Goal: Task Accomplishment & Management: Use online tool/utility

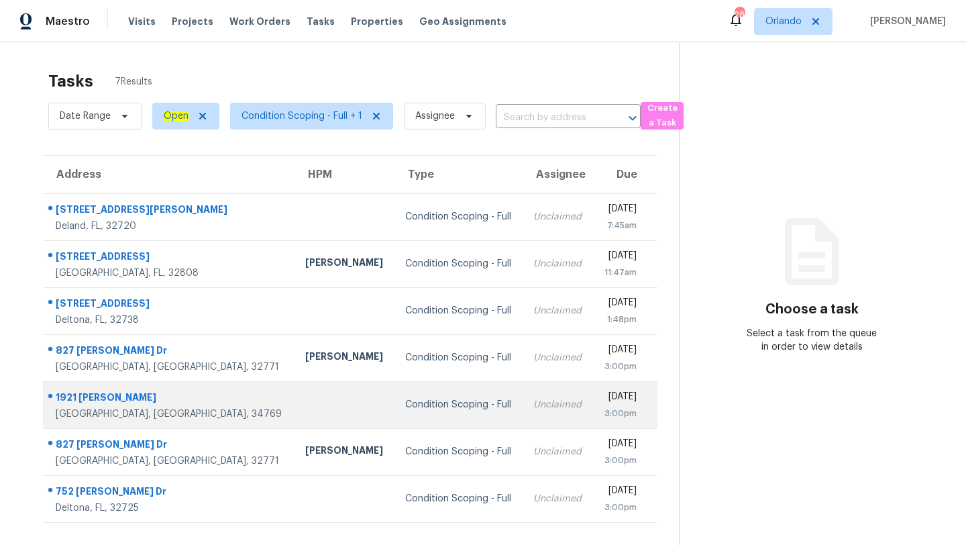
scroll to position [42, 0]
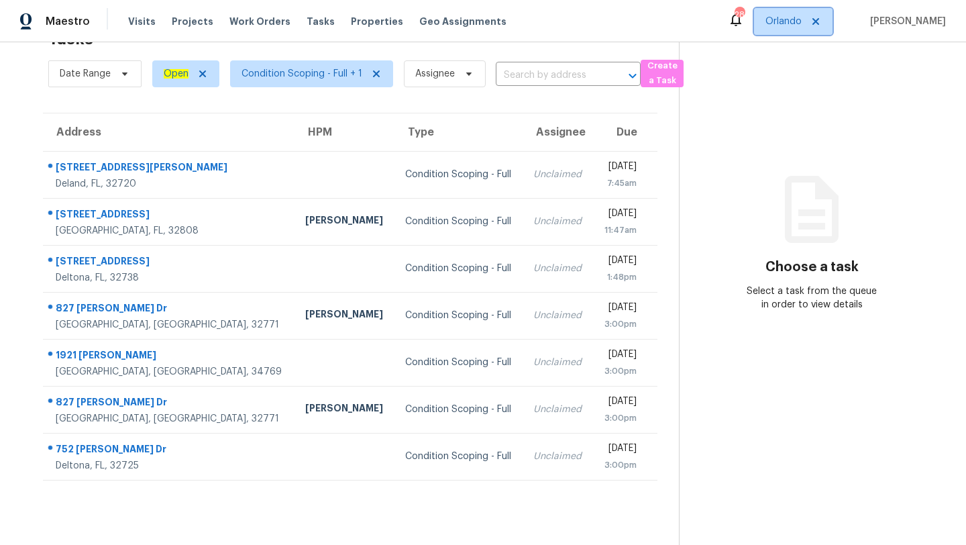
click at [788, 26] on span "Orlando" at bounding box center [784, 21] width 36 height 13
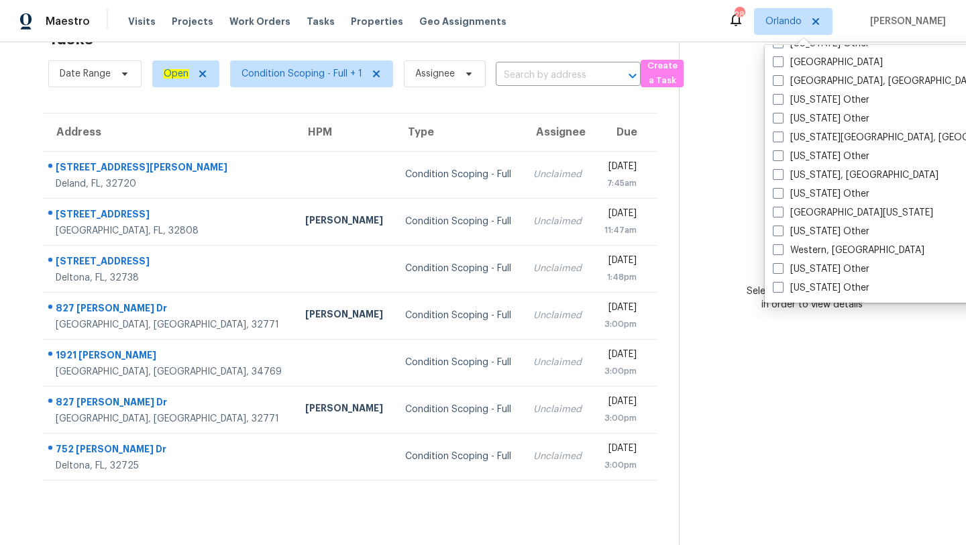
scroll to position [1889, 0]
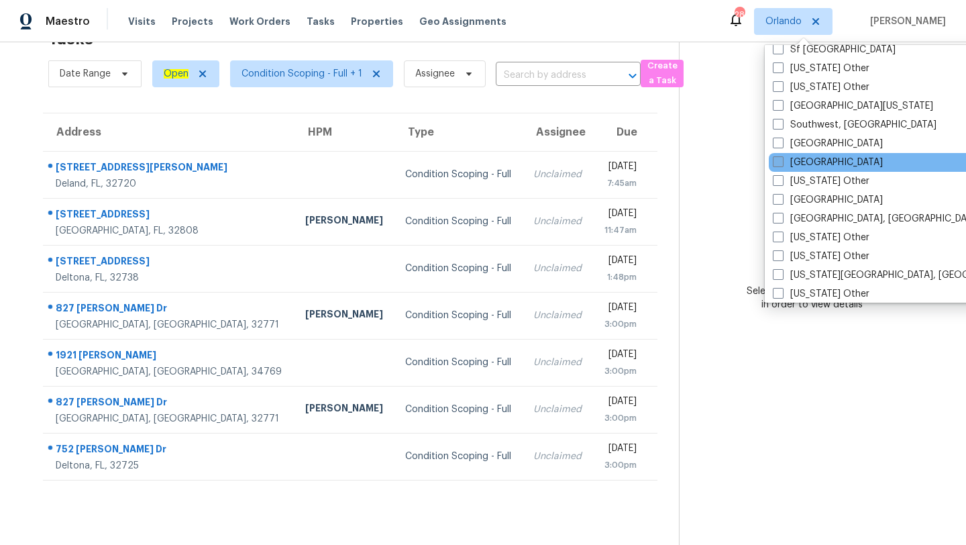
click at [776, 166] on span at bounding box center [778, 161] width 11 height 11
click at [776, 164] on input "[GEOGRAPHIC_DATA]" at bounding box center [777, 160] width 9 height 9
checkbox input "true"
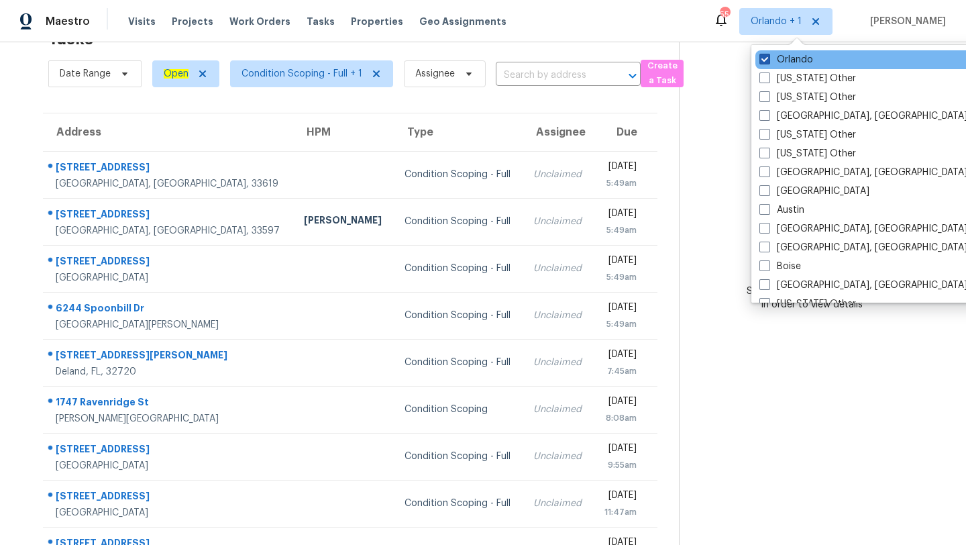
click at [764, 62] on span at bounding box center [765, 59] width 11 height 11
click at [764, 62] on input "Orlando" at bounding box center [764, 57] width 9 height 9
checkbox input "false"
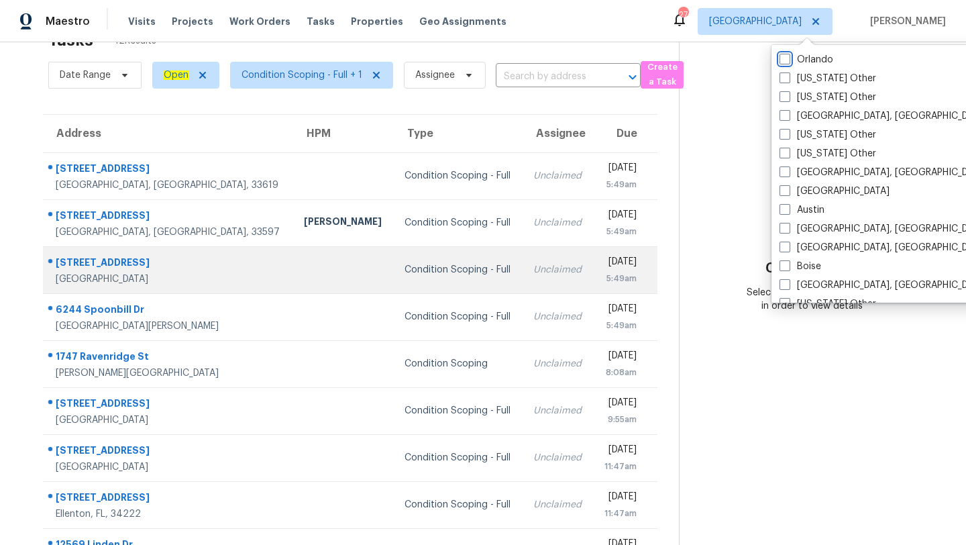
scroll to position [4, 0]
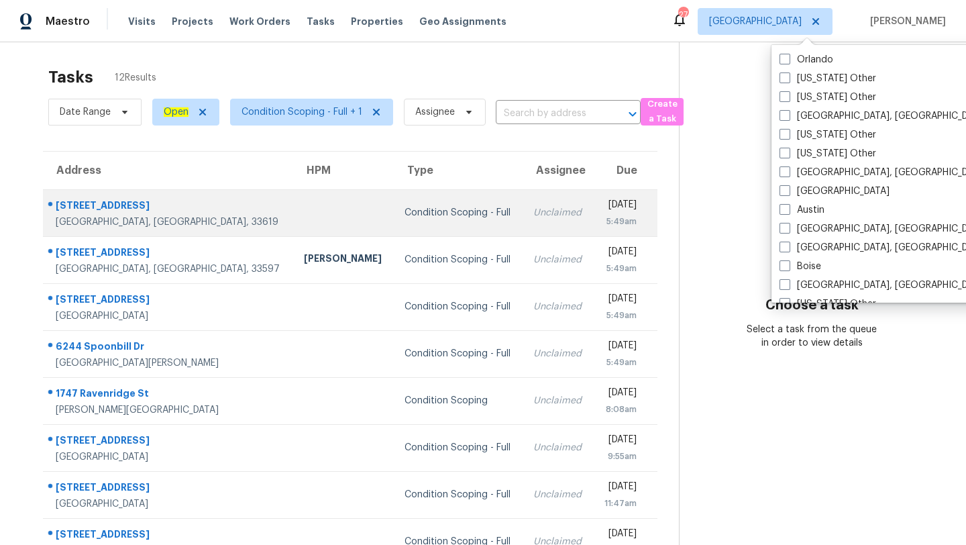
click at [442, 211] on td "Condition Scoping - Full" at bounding box center [458, 212] width 129 height 47
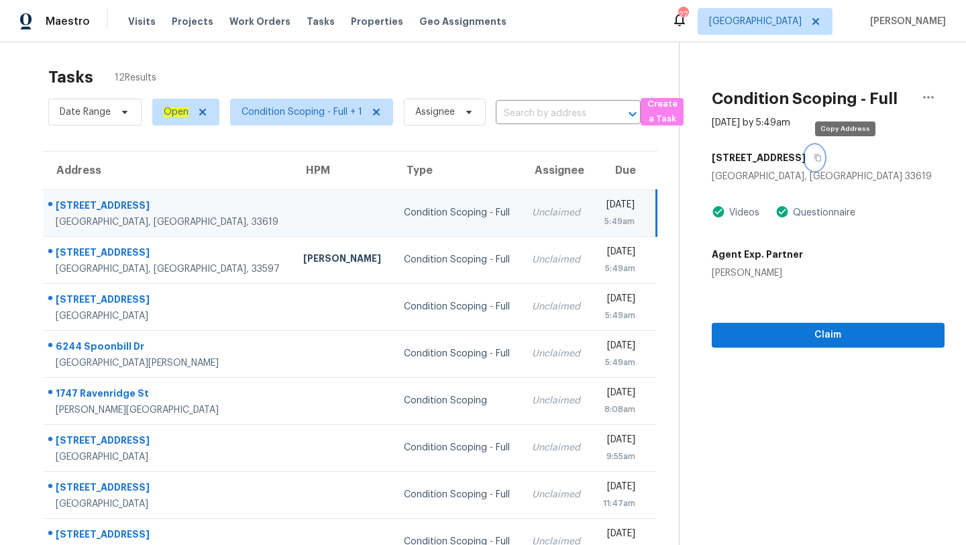
click at [821, 156] on icon "button" at bounding box center [818, 157] width 7 height 7
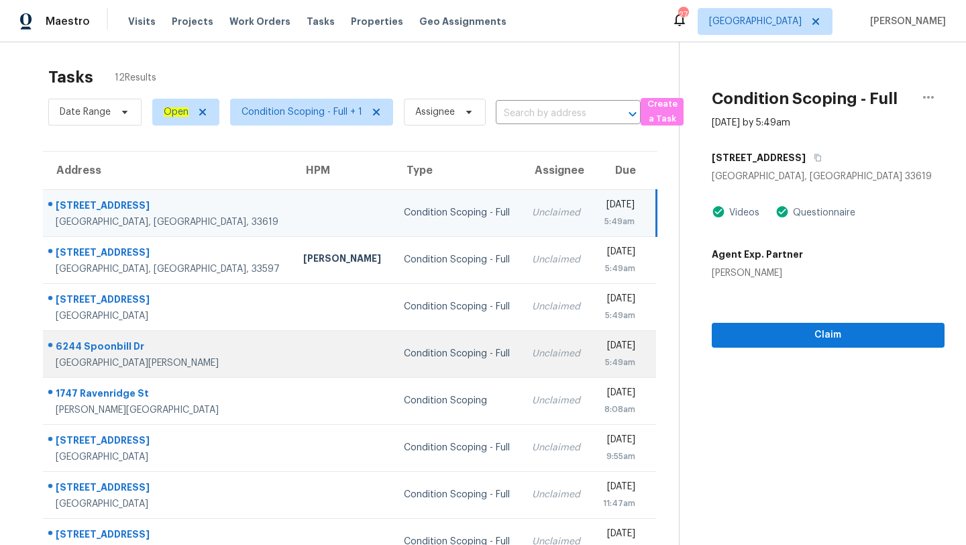
click at [404, 349] on div "Condition Scoping - Full" at bounding box center [457, 353] width 107 height 13
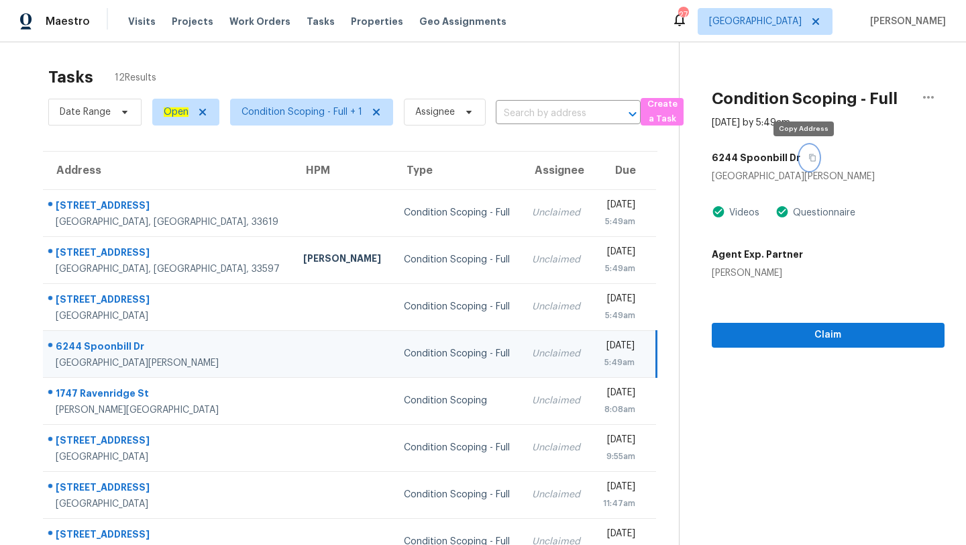
click at [809, 158] on icon "button" at bounding box center [813, 158] width 8 height 8
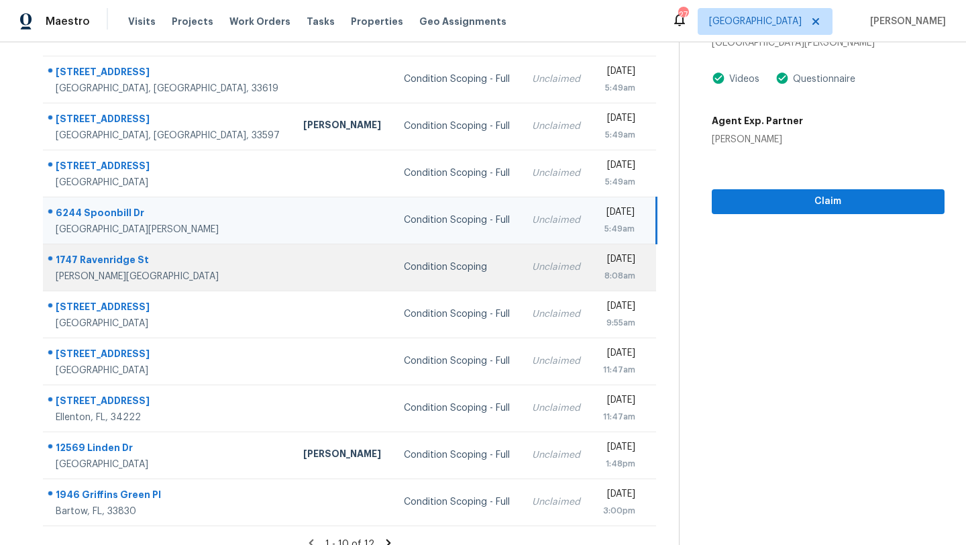
scroll to position [154, 0]
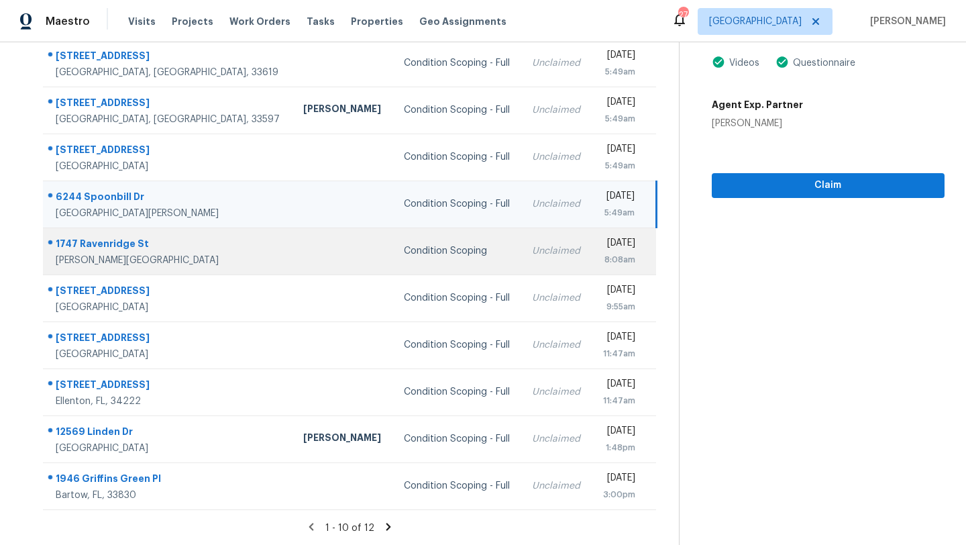
click at [532, 248] on div "Unclaimed" at bounding box center [556, 250] width 49 height 13
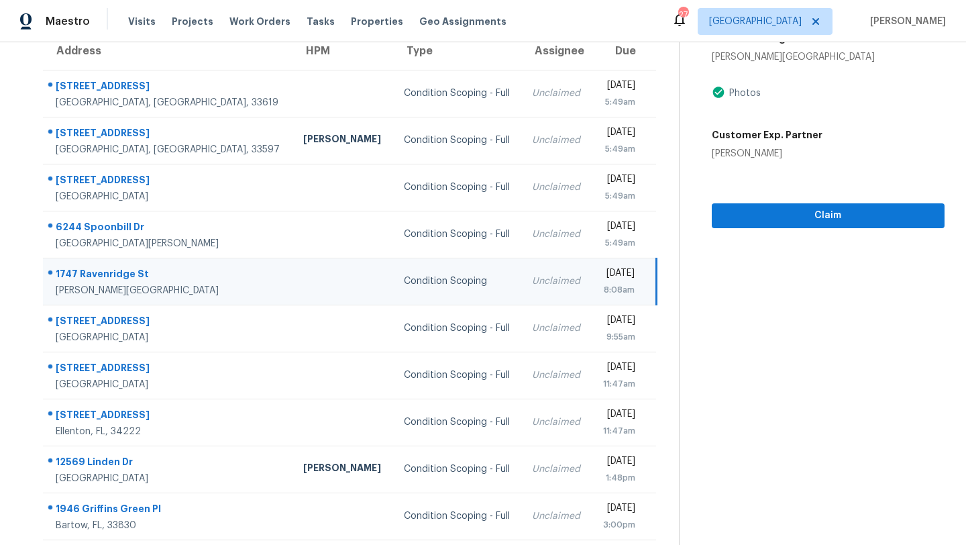
scroll to position [91, 0]
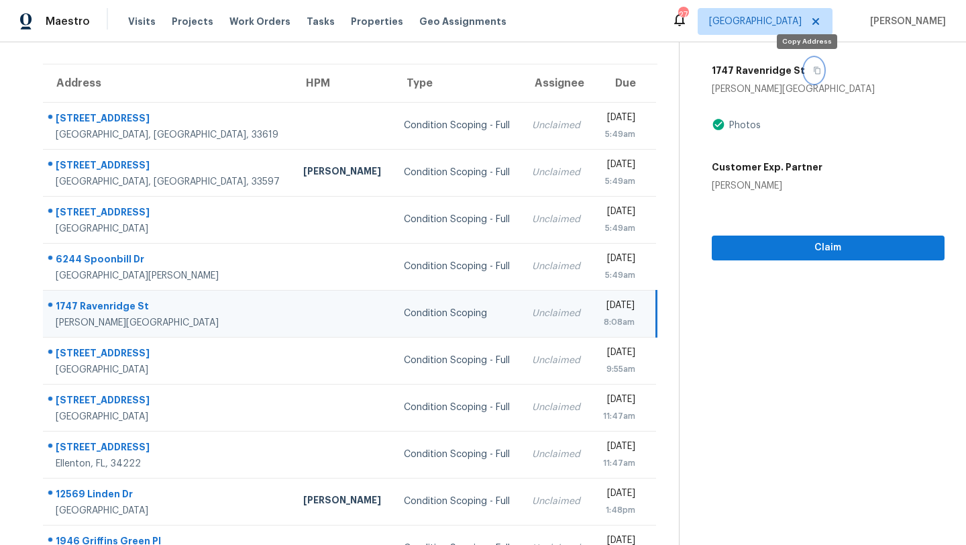
click at [813, 66] on icon "button" at bounding box center [817, 70] width 8 height 8
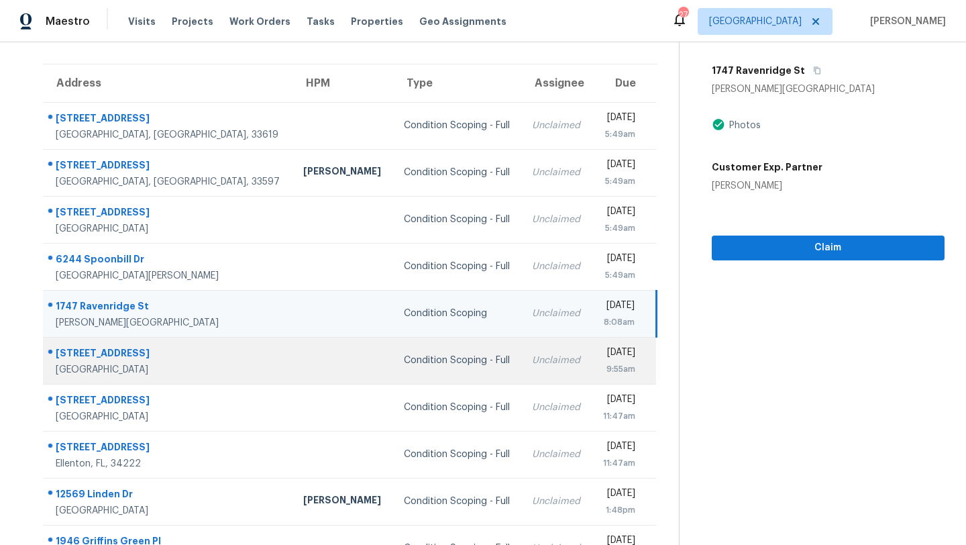
click at [393, 352] on td "Condition Scoping - Full" at bounding box center [457, 360] width 129 height 47
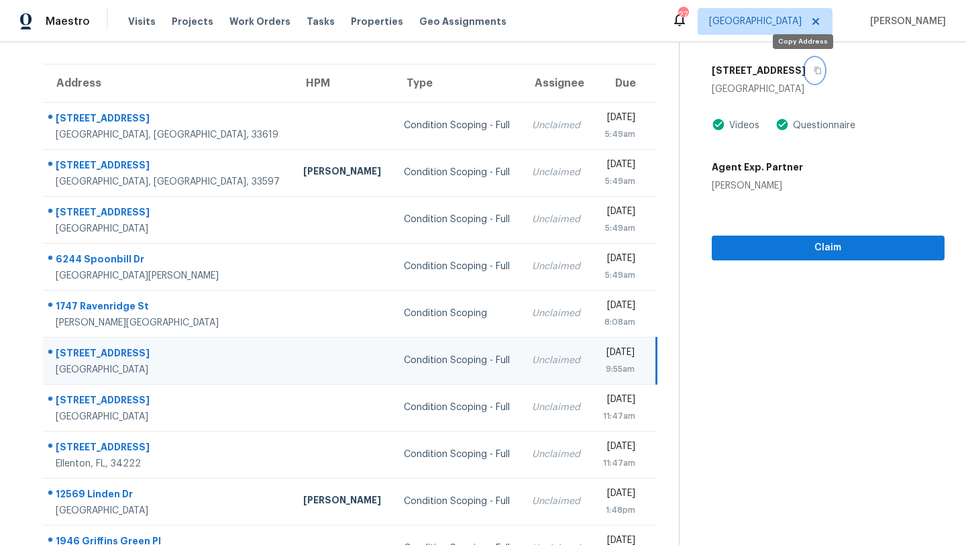
click at [806, 74] on button "button" at bounding box center [815, 70] width 18 height 24
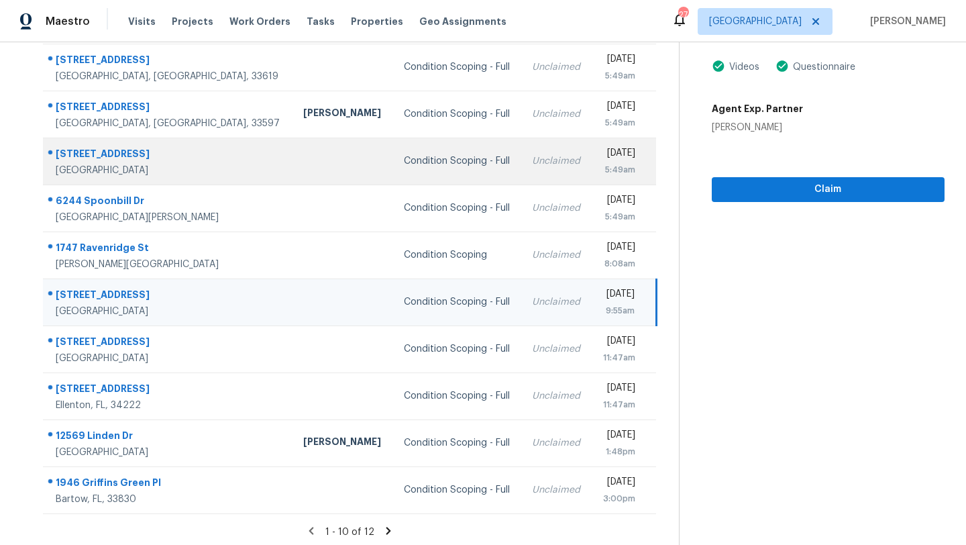
scroll to position [154, 0]
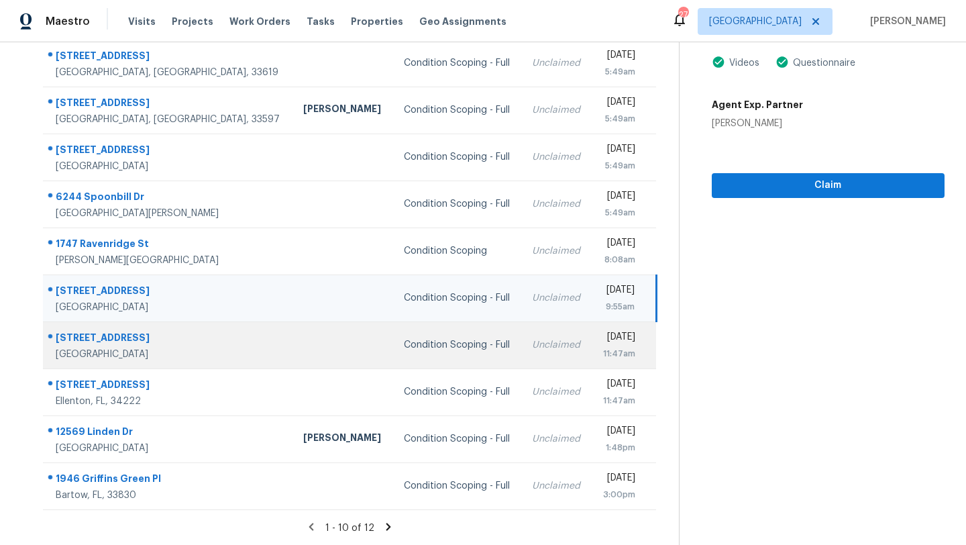
click at [421, 347] on div "Condition Scoping - Full" at bounding box center [457, 344] width 107 height 13
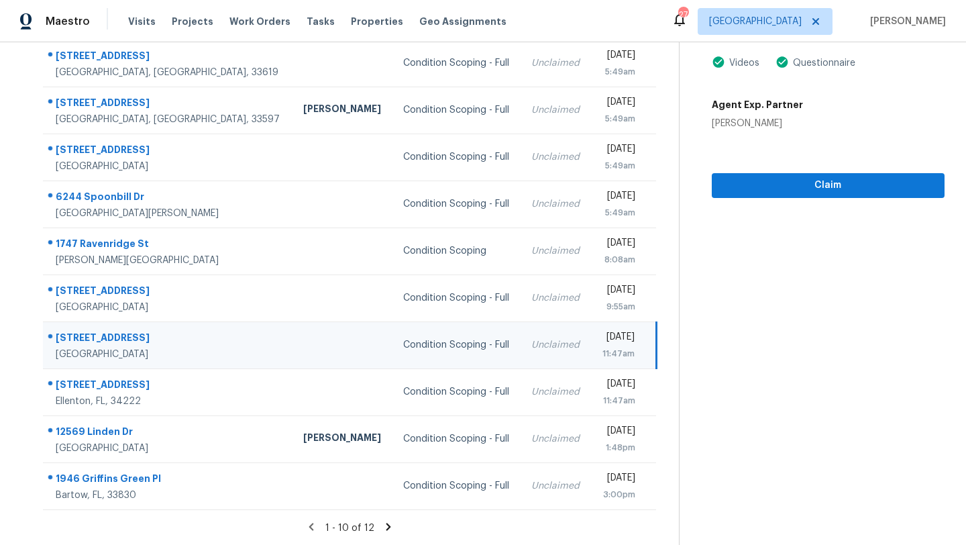
scroll to position [9, 0]
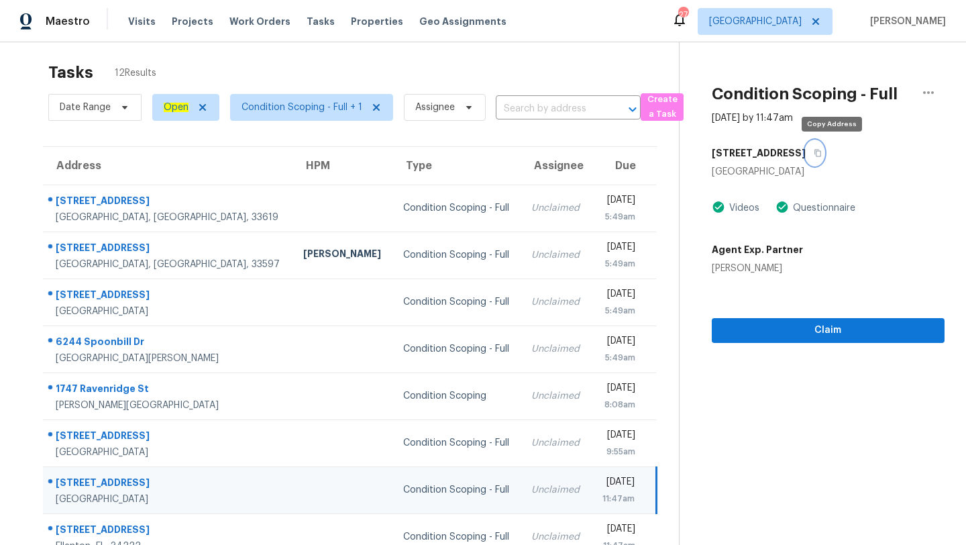
click at [822, 150] on icon "button" at bounding box center [818, 153] width 8 height 8
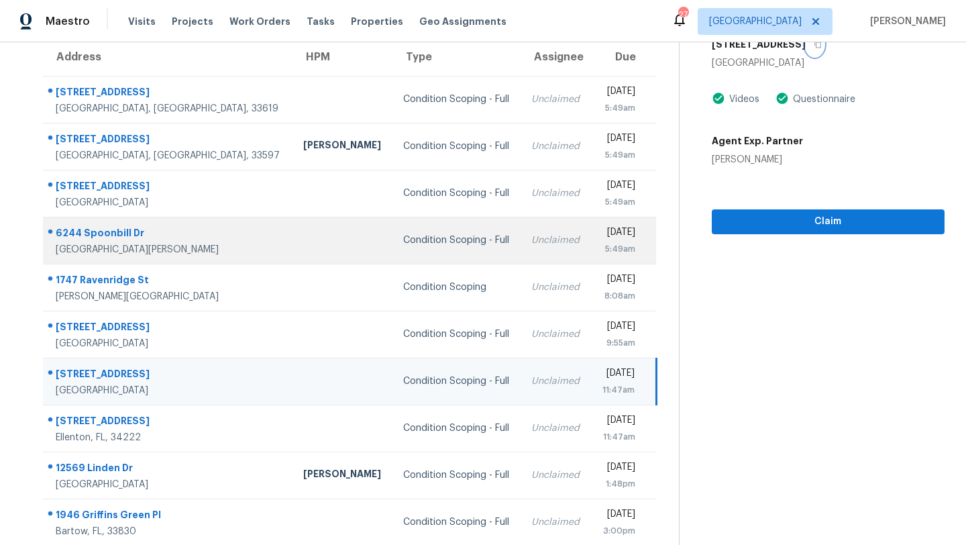
scroll to position [154, 0]
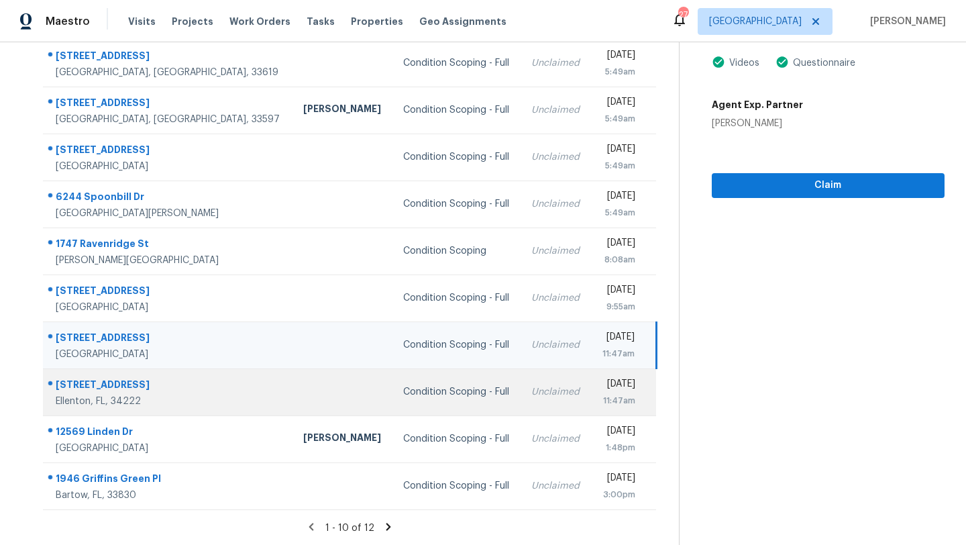
click at [521, 400] on td "Unclaimed" at bounding box center [556, 391] width 70 height 47
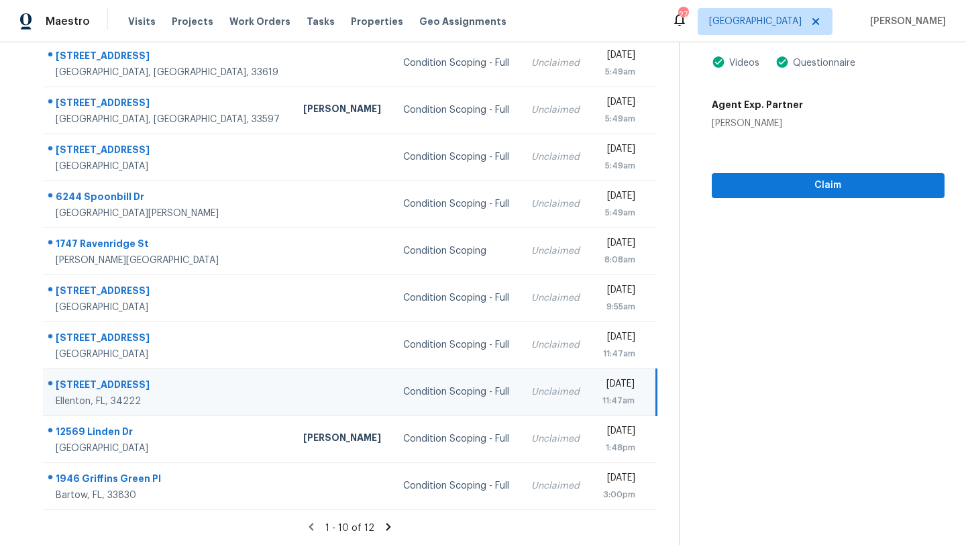
scroll to position [0, 0]
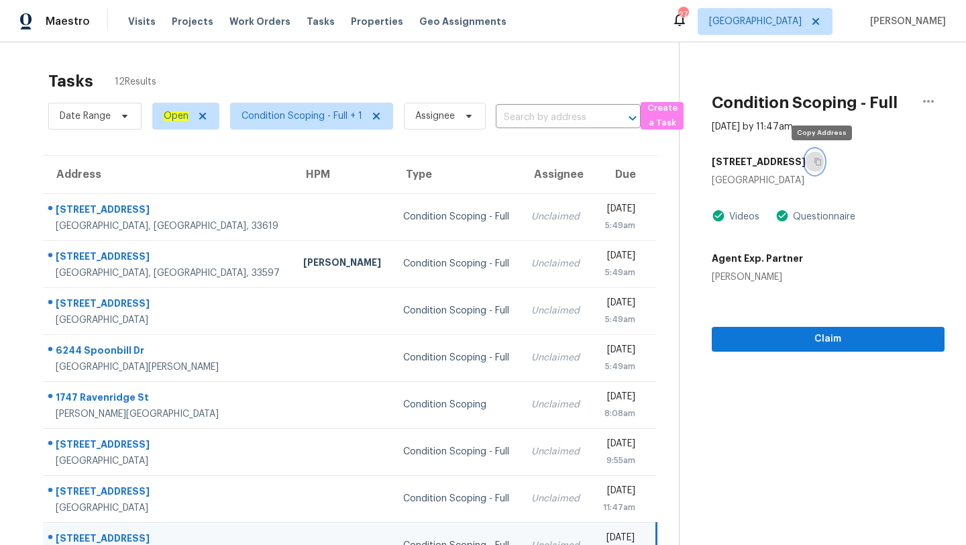
click at [822, 162] on icon "button" at bounding box center [818, 162] width 8 height 8
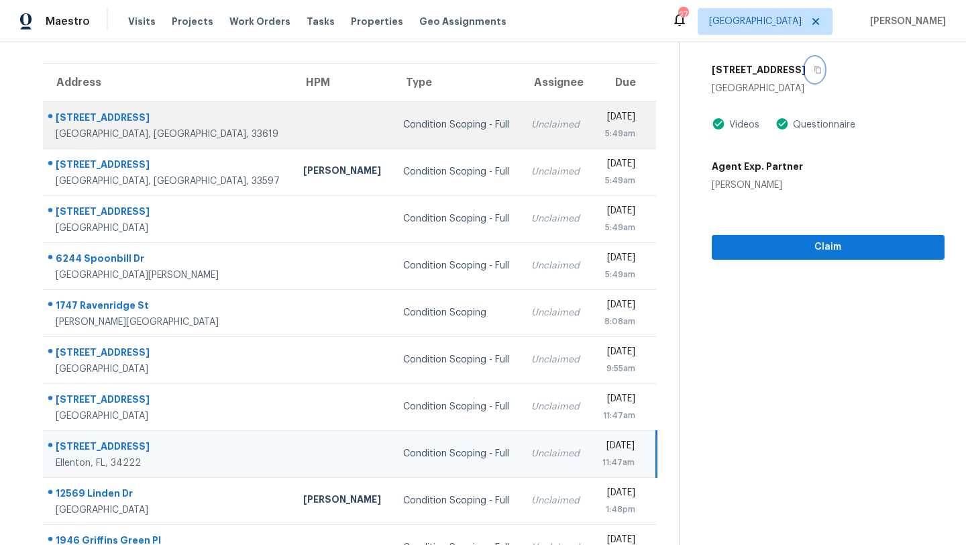
scroll to position [154, 0]
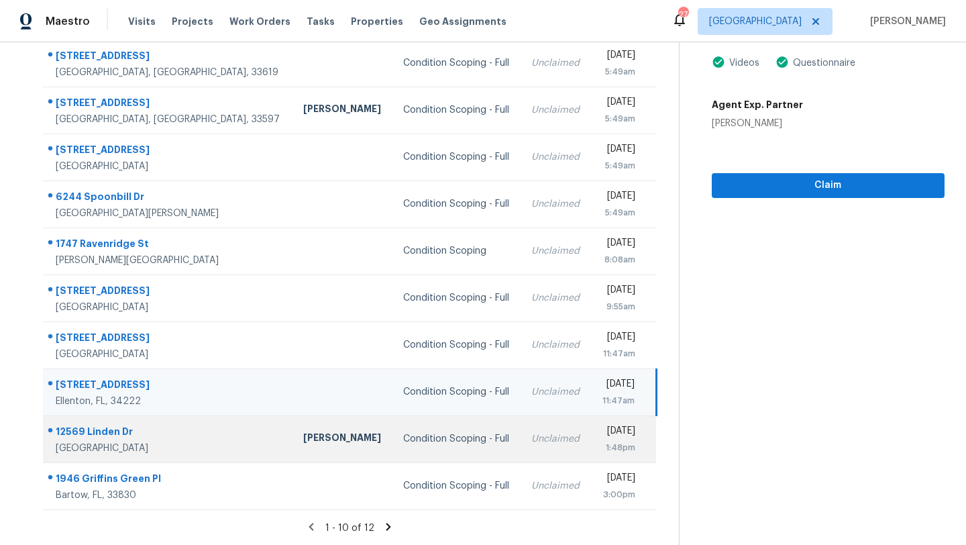
click at [521, 445] on td "Unclaimed" at bounding box center [556, 438] width 70 height 47
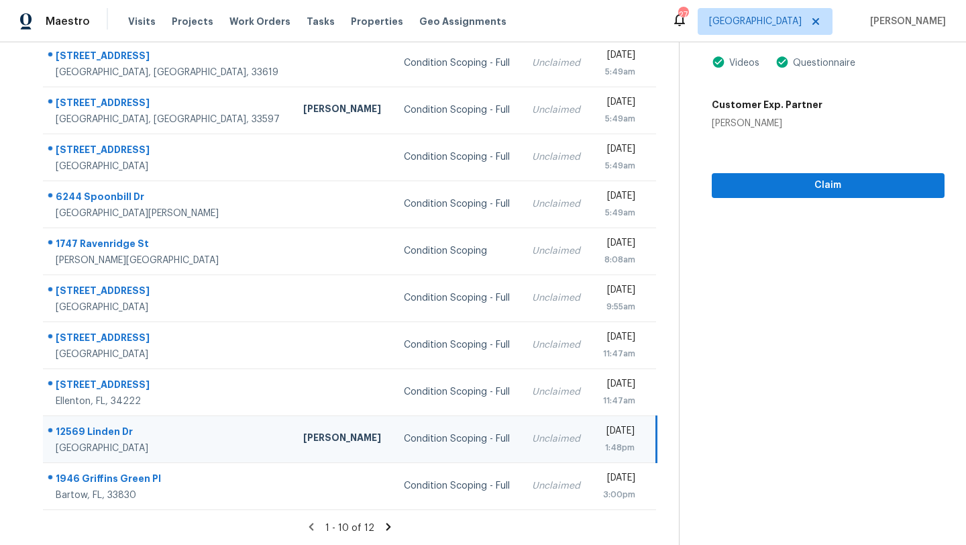
scroll to position [0, 0]
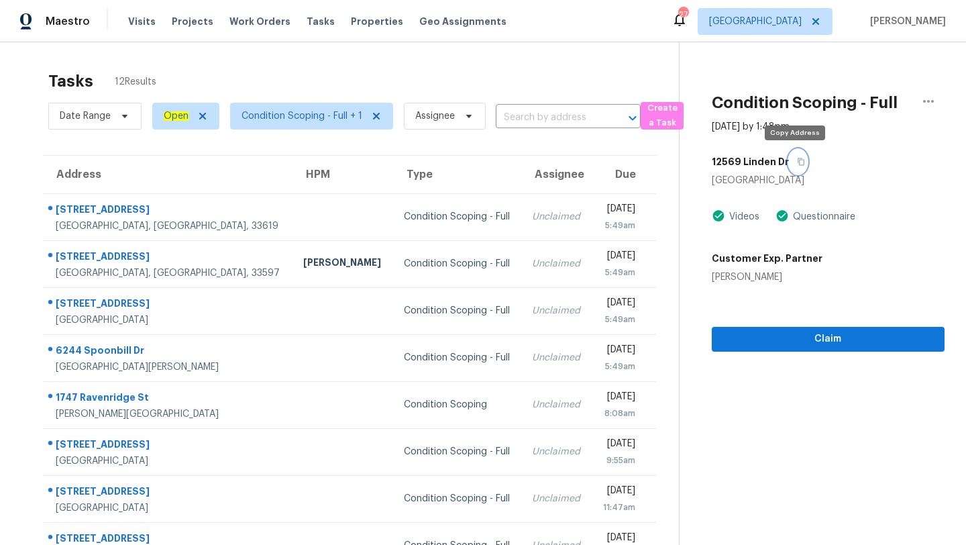
click at [798, 158] on icon "button" at bounding box center [801, 162] width 8 height 8
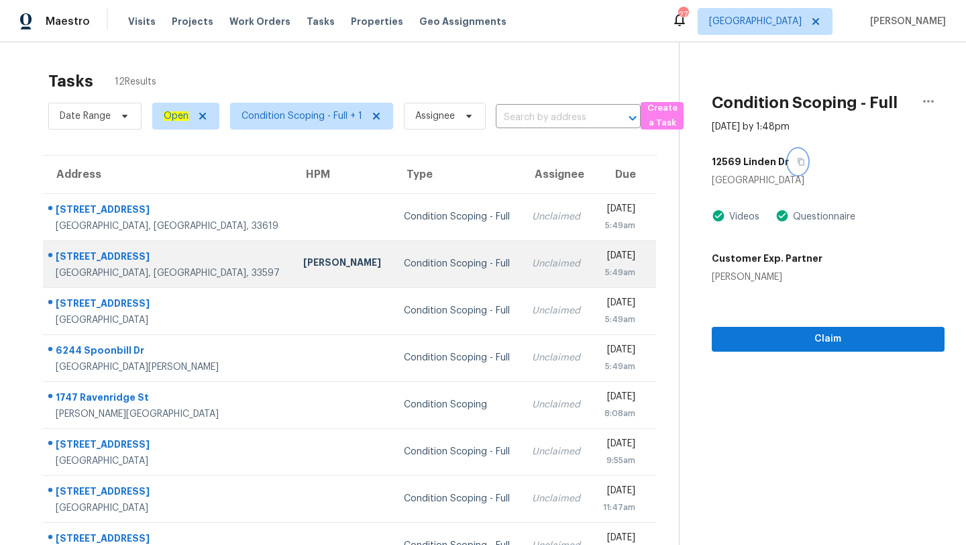
scroll to position [154, 0]
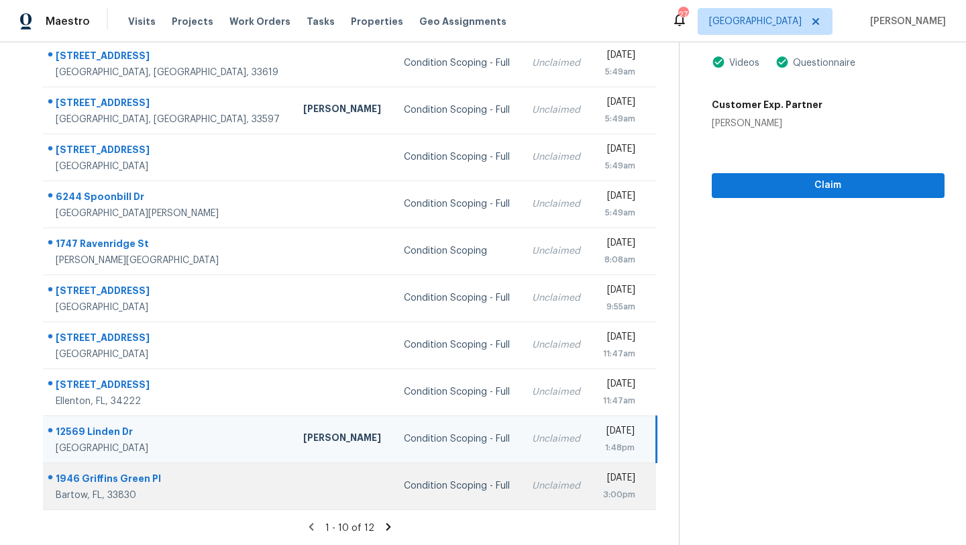
click at [444, 497] on td "Condition Scoping - Full" at bounding box center [457, 485] width 129 height 47
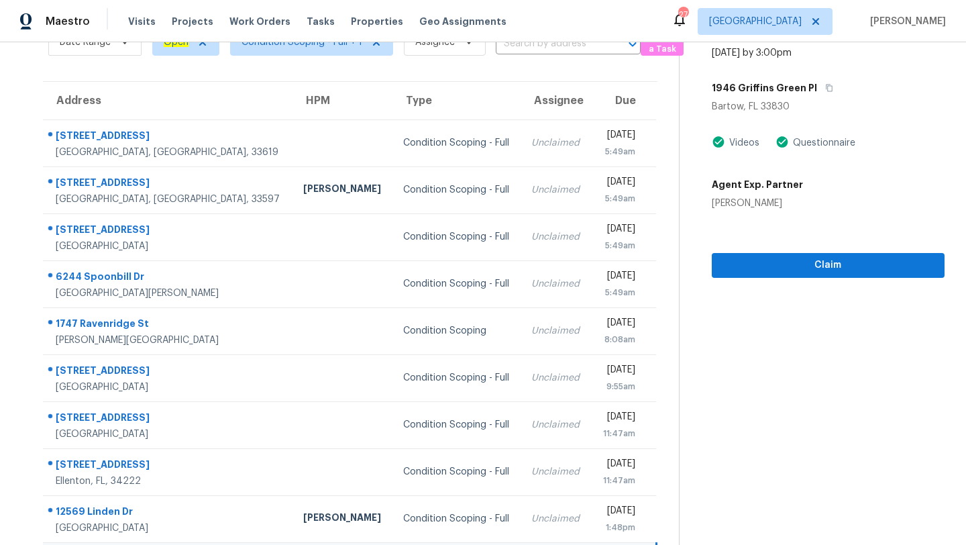
scroll to position [0, 0]
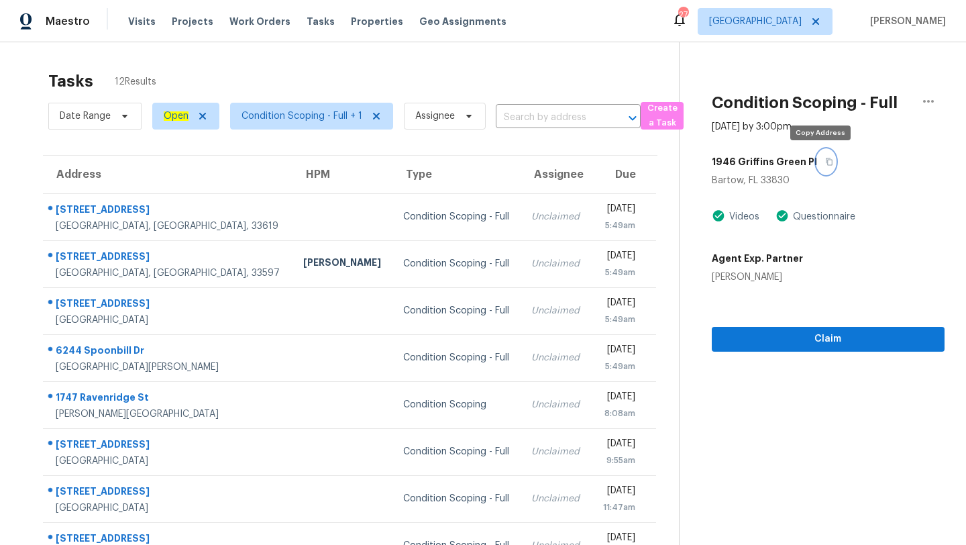
click at [825, 164] on icon "button" at bounding box center [829, 162] width 8 height 8
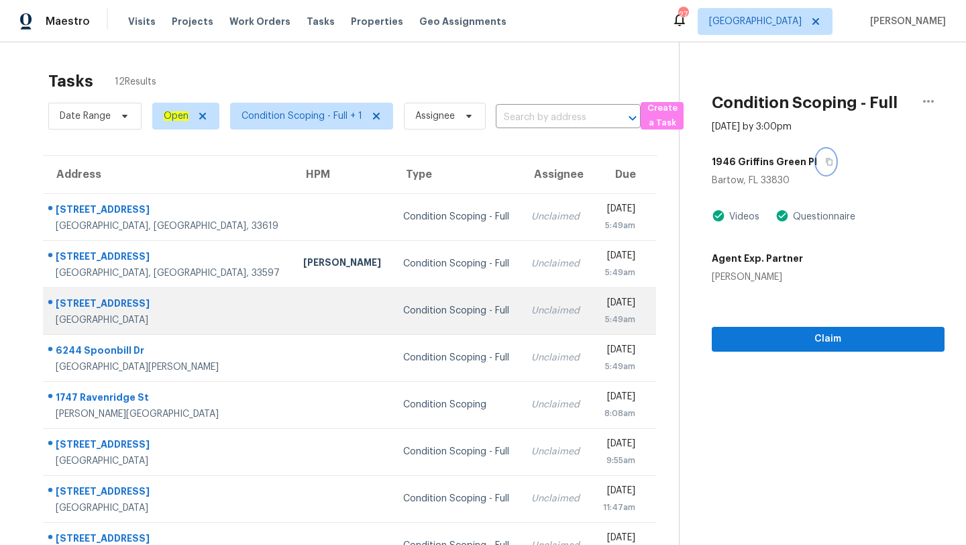
scroll to position [154, 0]
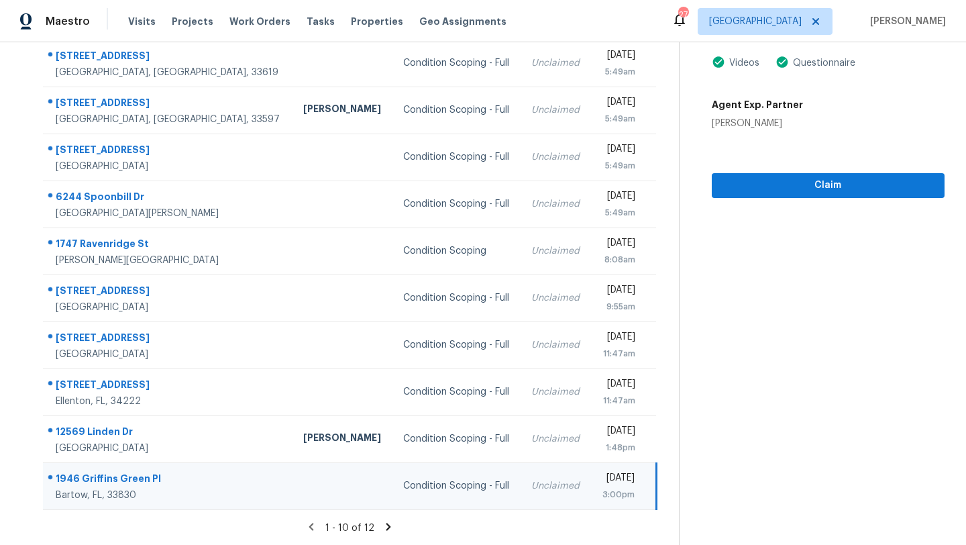
click at [384, 527] on icon at bounding box center [388, 527] width 12 height 12
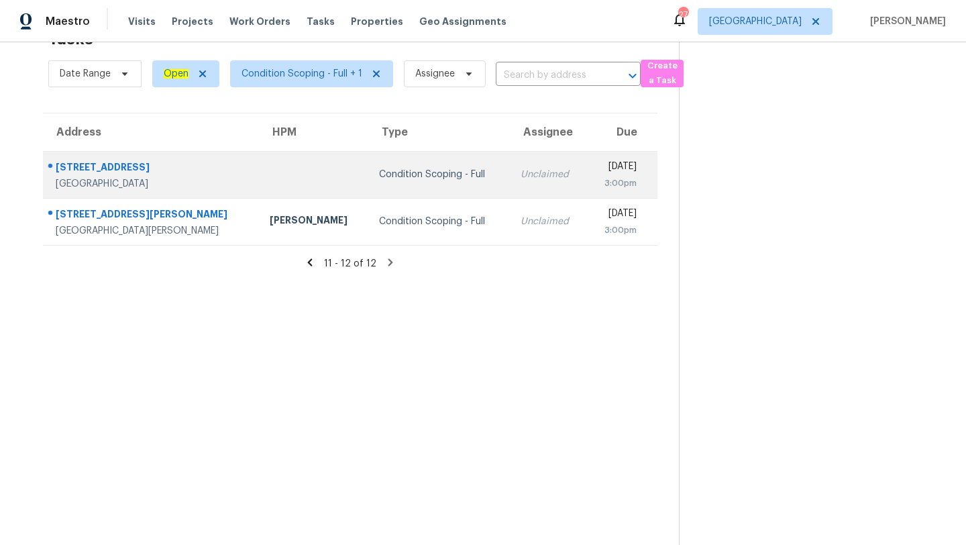
click at [598, 179] on div "3:00pm" at bounding box center [617, 182] width 39 height 13
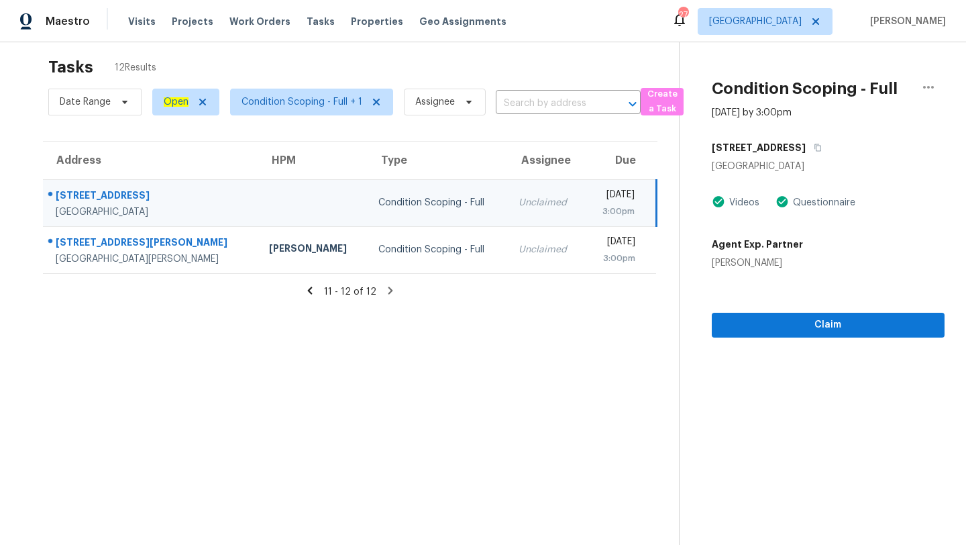
scroll to position [0, 0]
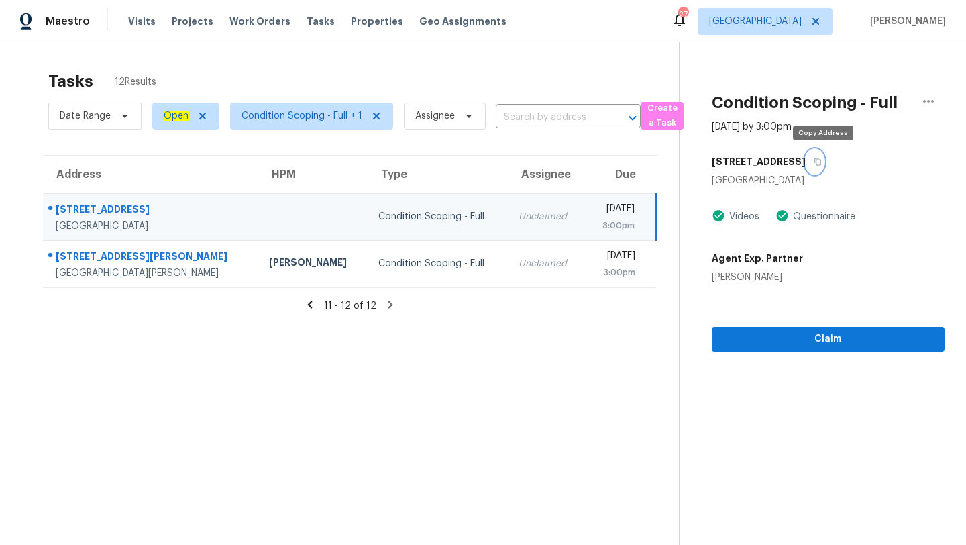
click at [821, 162] on icon "button" at bounding box center [818, 161] width 7 height 7
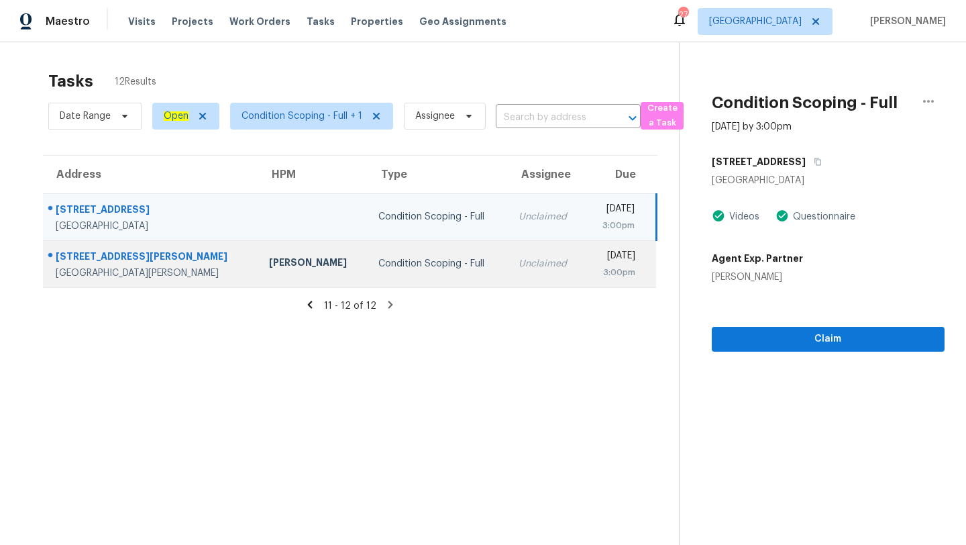
click at [380, 260] on div "Condition Scoping - Full" at bounding box center [437, 263] width 119 height 13
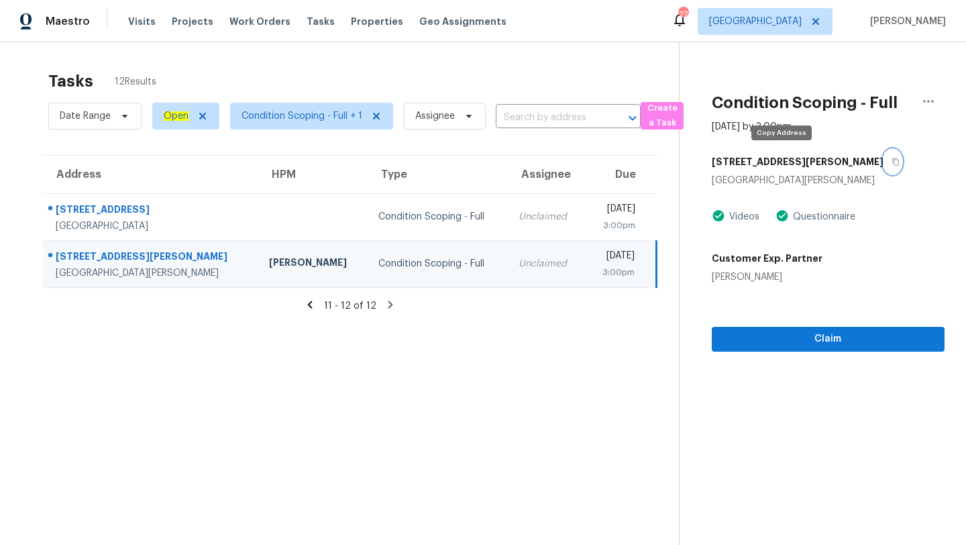
click at [884, 169] on button "button" at bounding box center [893, 162] width 18 height 24
click at [802, 21] on span "[GEOGRAPHIC_DATA]" at bounding box center [755, 21] width 93 height 13
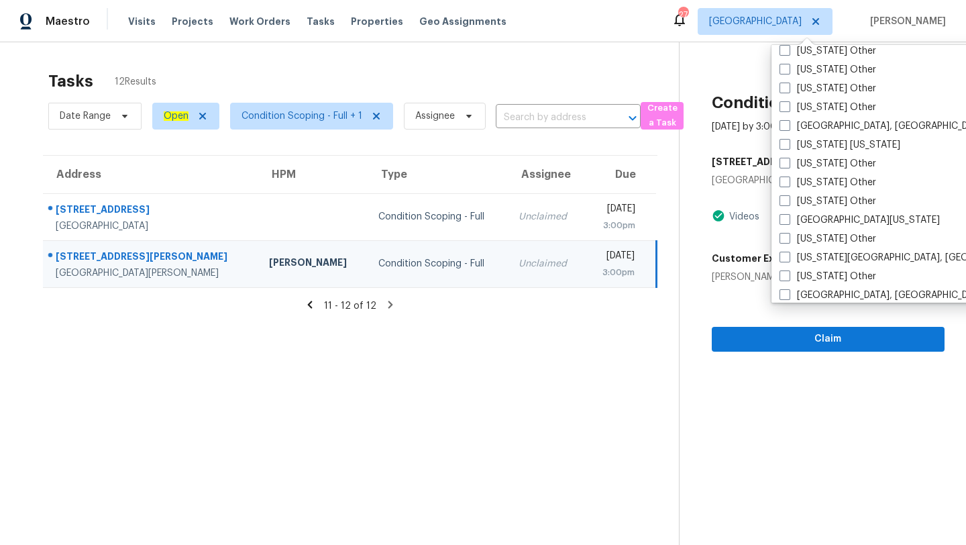
scroll to position [1424, 0]
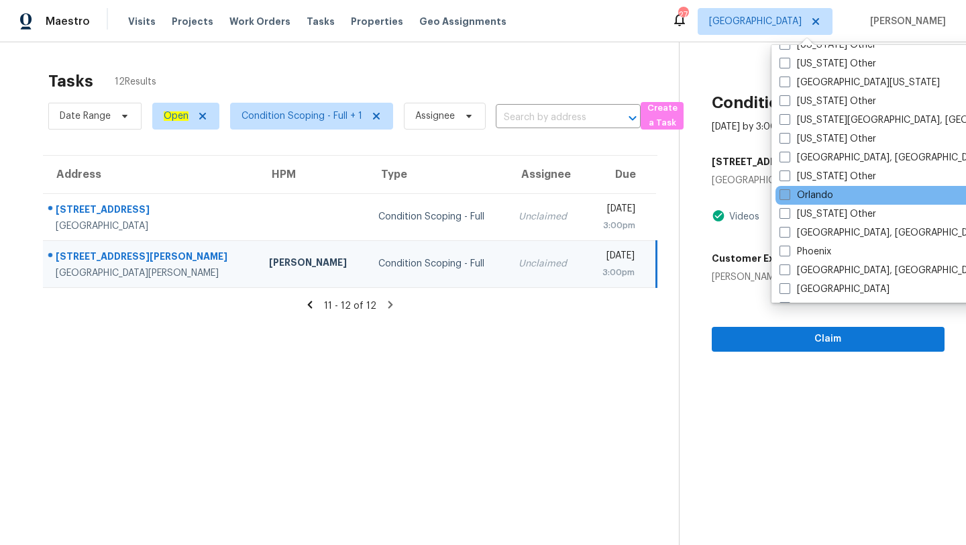
click at [782, 197] on span at bounding box center [785, 194] width 11 height 11
click at [782, 197] on input "Orlando" at bounding box center [784, 193] width 9 height 9
checkbox input "true"
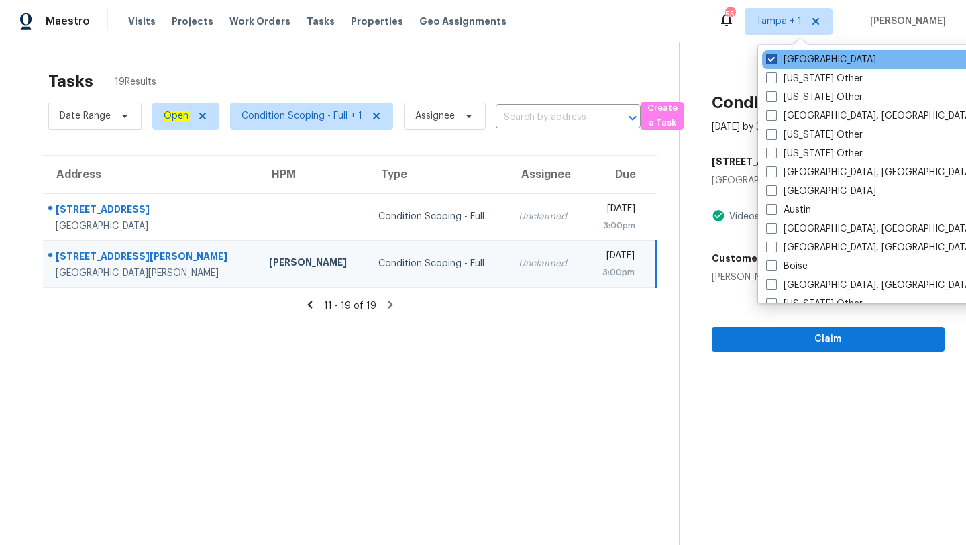
click at [774, 58] on span at bounding box center [771, 59] width 11 height 11
click at [774, 58] on input "[GEOGRAPHIC_DATA]" at bounding box center [770, 57] width 9 height 9
checkbox input "false"
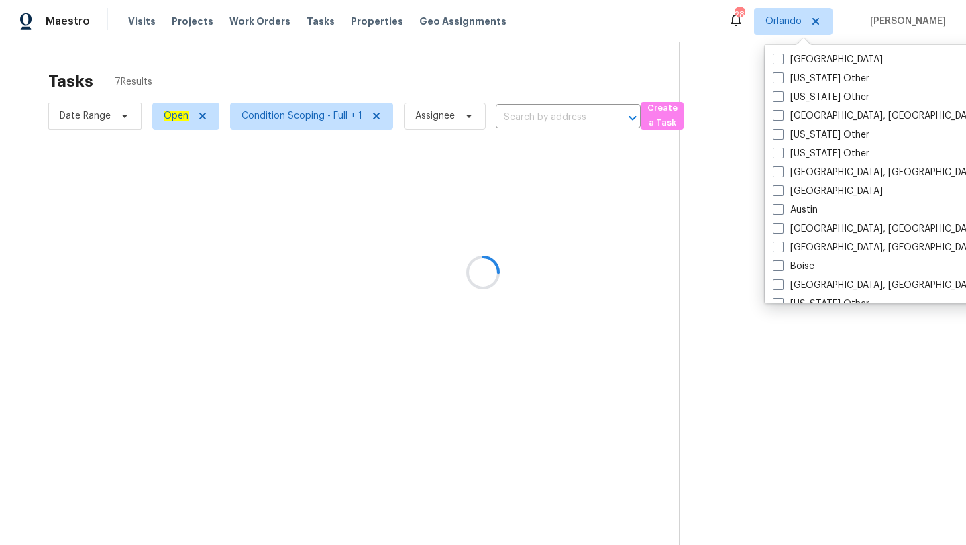
click at [453, 63] on div "Tasks 7 Results Date Range Open Condition Scoping - Full + 1 Assignee ​ Create …" at bounding box center [483, 314] width 966 height 545
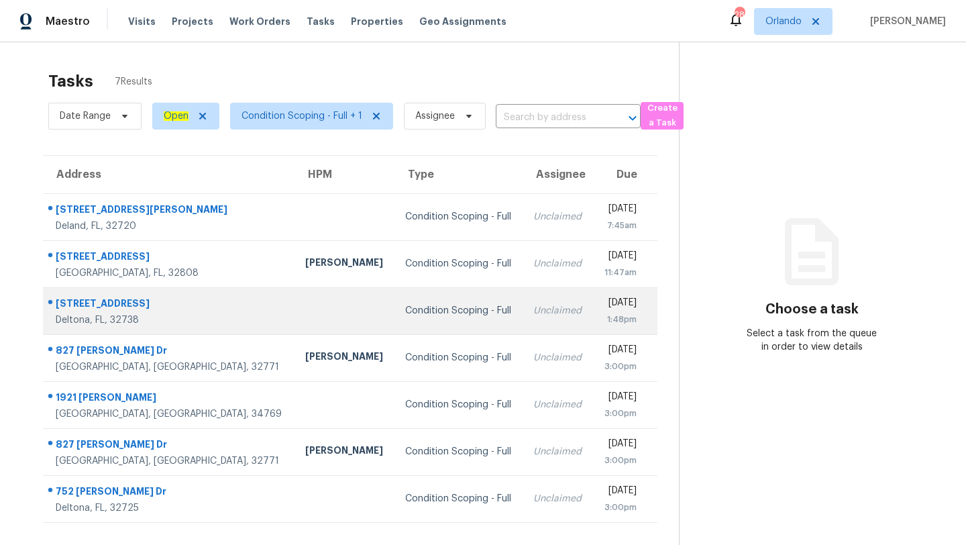
scroll to position [42, 0]
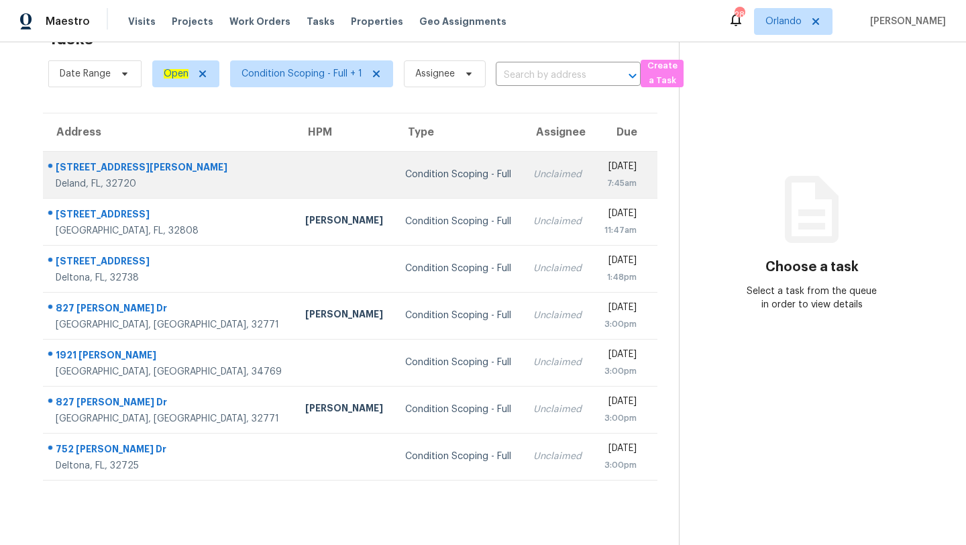
click at [533, 170] on div "Unclaimed" at bounding box center [557, 174] width 49 height 13
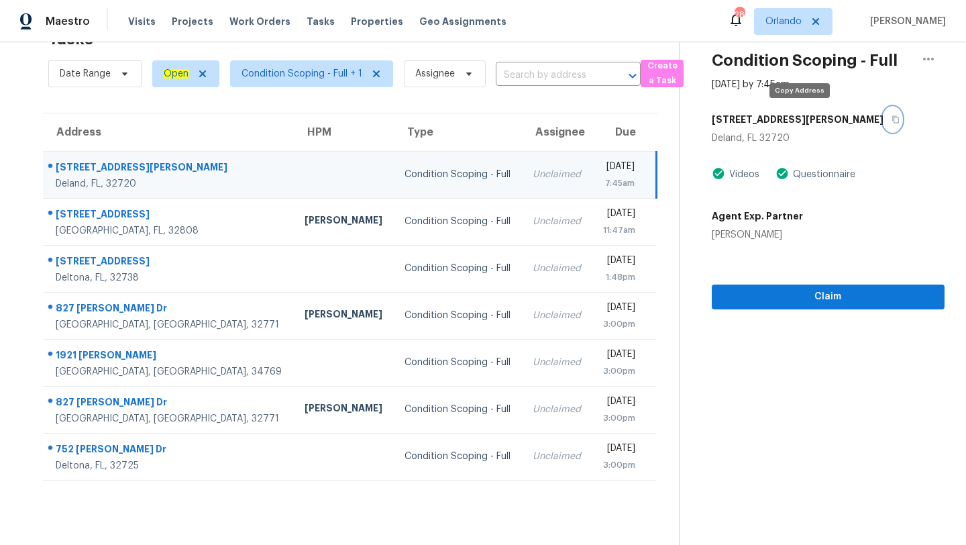
click at [892, 117] on icon "button" at bounding box center [895, 119] width 7 height 7
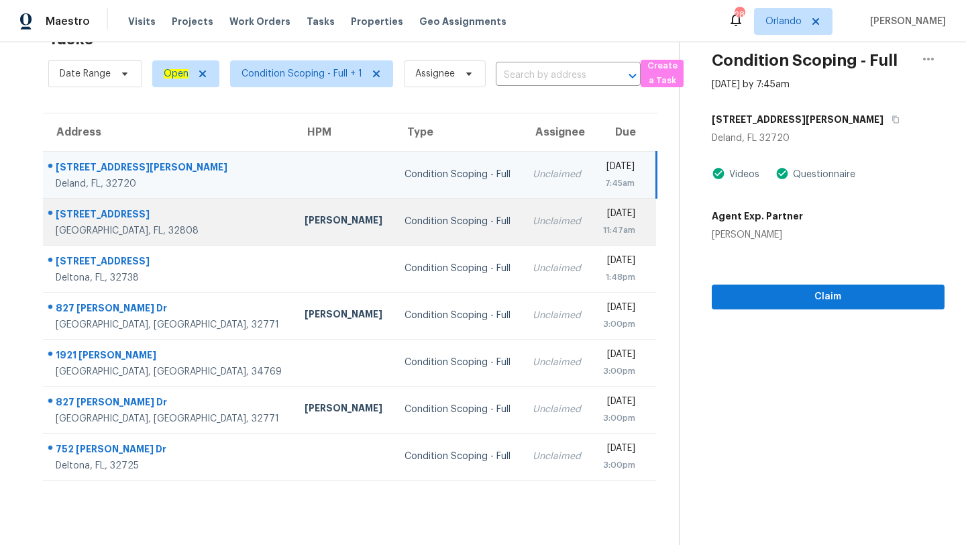
click at [522, 206] on td "Unclaimed" at bounding box center [557, 221] width 70 height 47
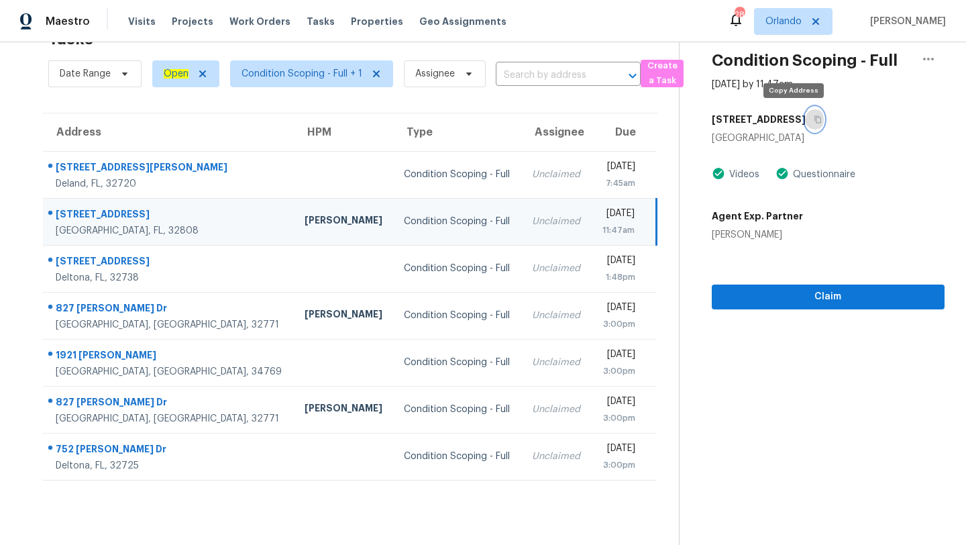
click at [814, 119] on icon "button" at bounding box center [818, 119] width 8 height 8
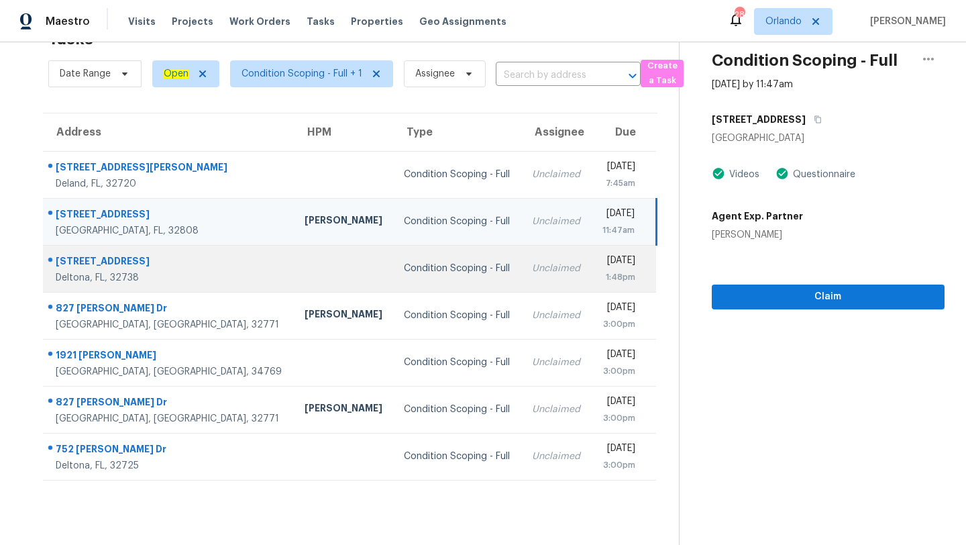
click at [393, 260] on td "Condition Scoping - Full" at bounding box center [457, 268] width 128 height 47
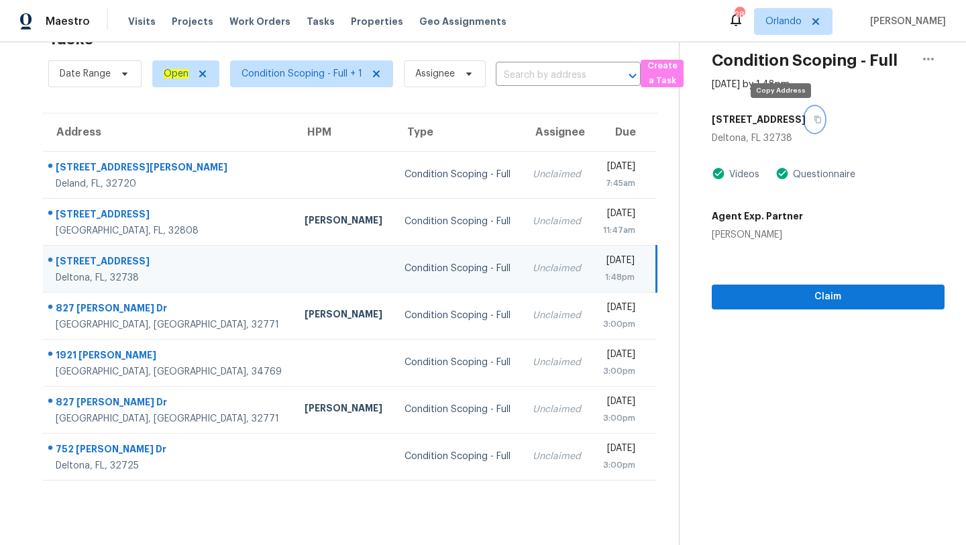
click at [815, 117] on icon "button" at bounding box center [818, 119] width 7 height 7
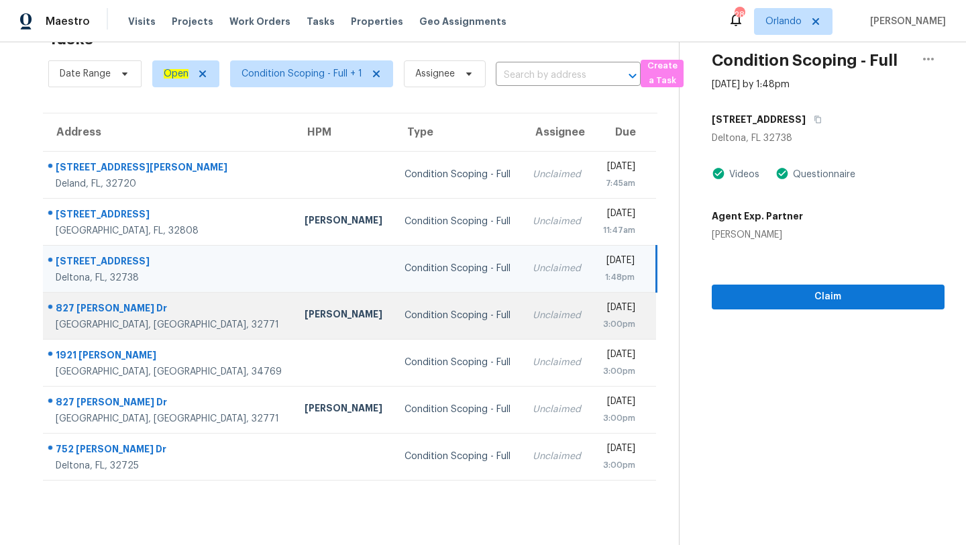
click at [522, 307] on td "Unclaimed" at bounding box center [557, 315] width 70 height 47
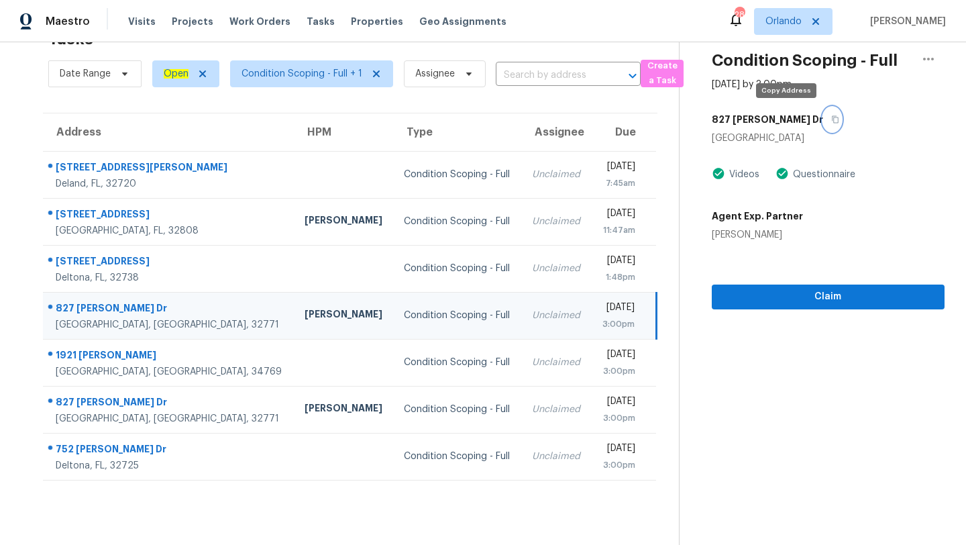
click at [831, 121] on icon "button" at bounding box center [835, 119] width 8 height 8
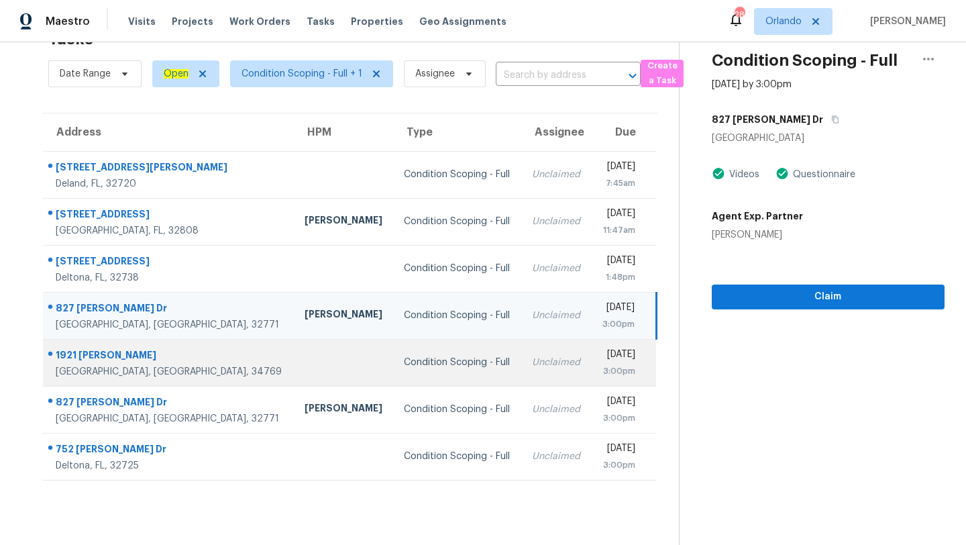
click at [428, 366] on div "Condition Scoping - Full" at bounding box center [457, 362] width 107 height 13
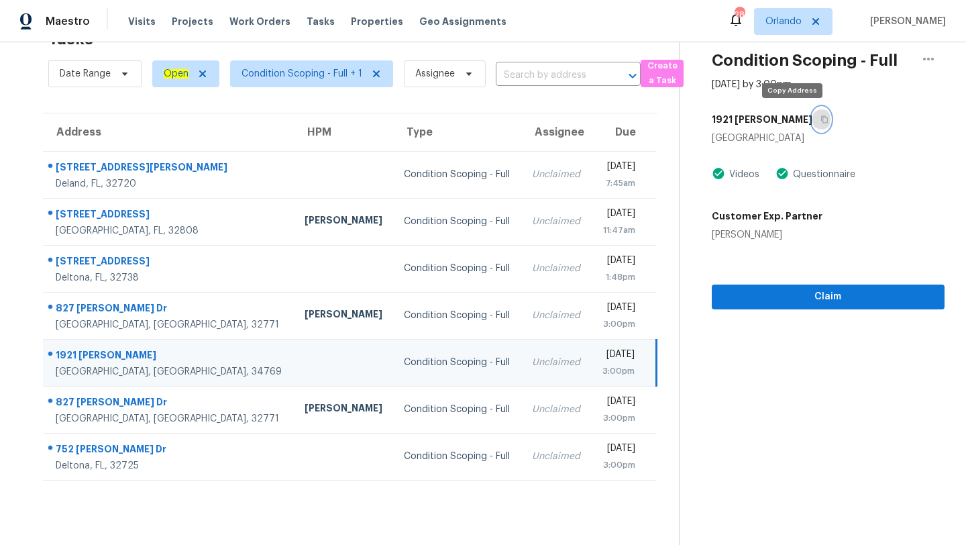
click at [821, 119] on icon "button" at bounding box center [825, 119] width 8 height 8
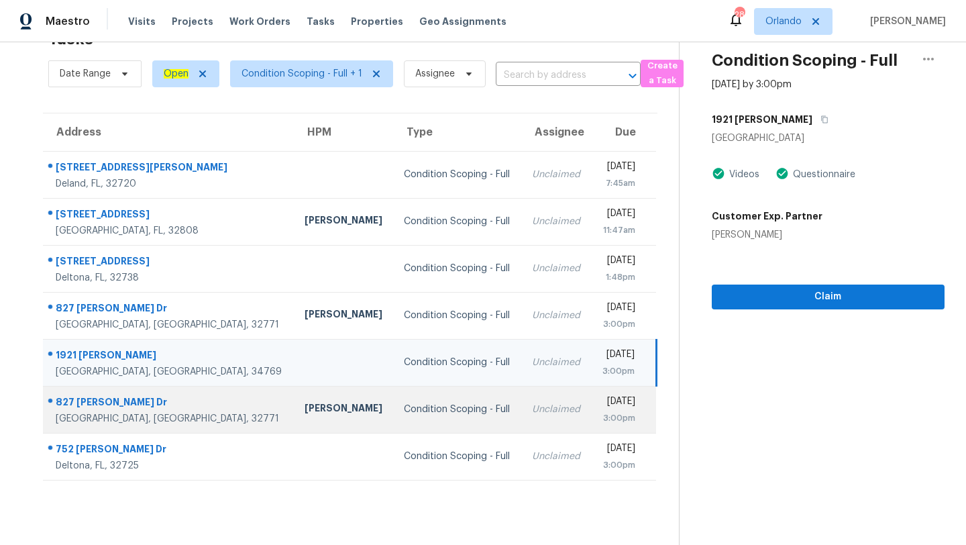
click at [532, 411] on div "Unclaimed" at bounding box center [556, 409] width 48 height 13
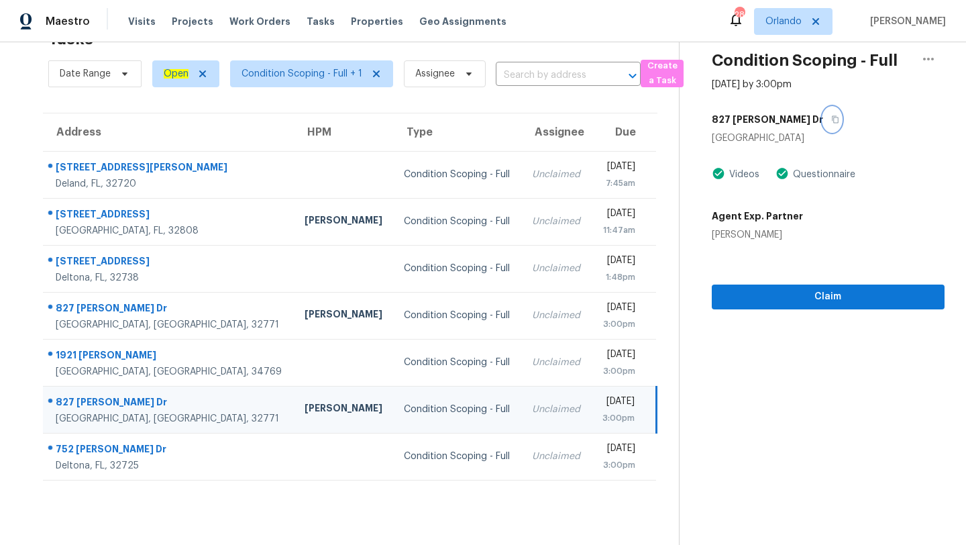
click at [831, 120] on icon "button" at bounding box center [835, 119] width 8 height 8
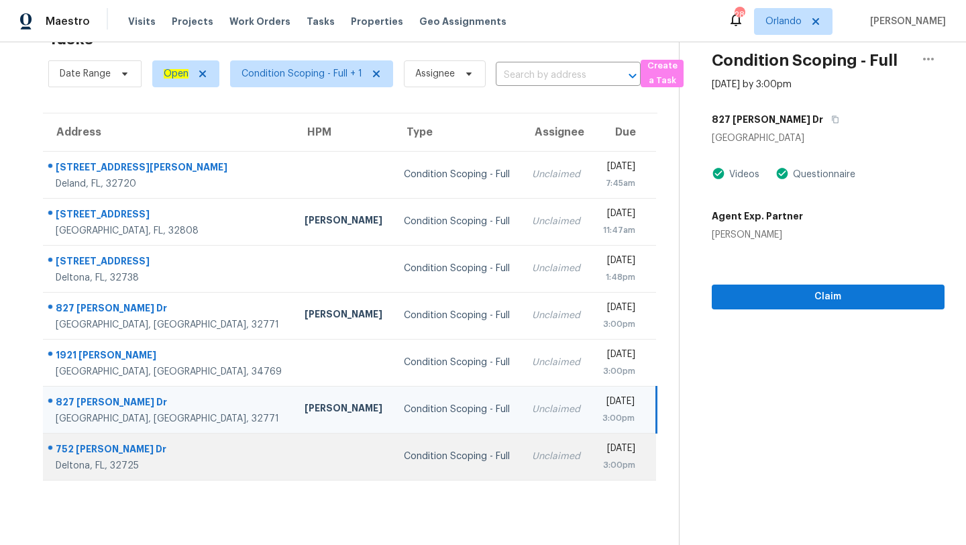
click at [184, 464] on td "752 Anderson Dr Deltona, FL, 32725" at bounding box center [168, 456] width 251 height 47
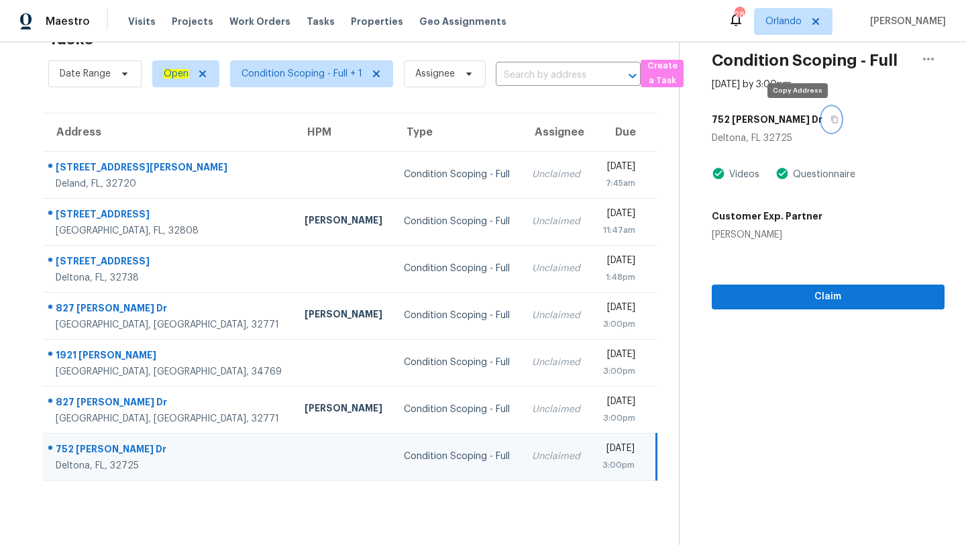
click at [831, 117] on icon "button" at bounding box center [834, 119] width 7 height 7
click at [782, 29] on span "Orlando" at bounding box center [793, 21] width 79 height 27
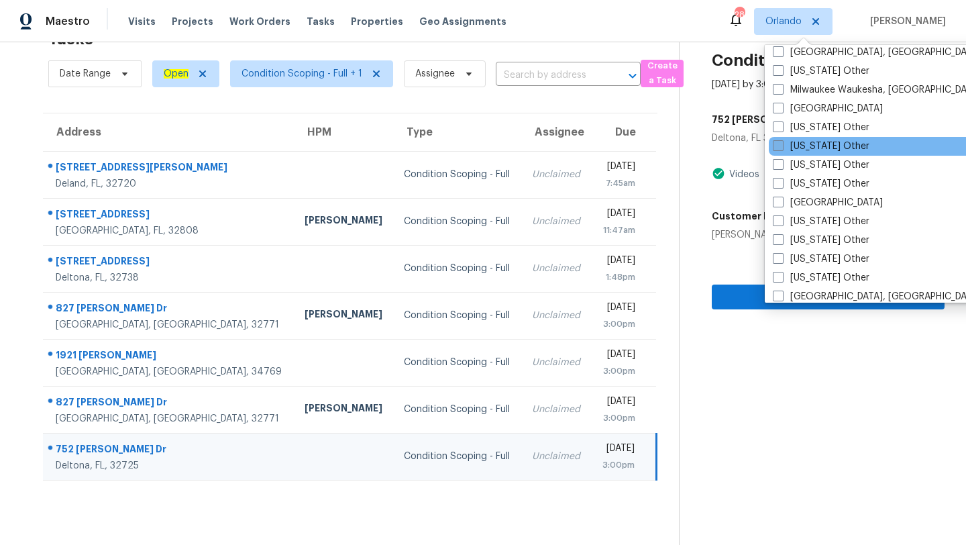
scroll to position [1053, 0]
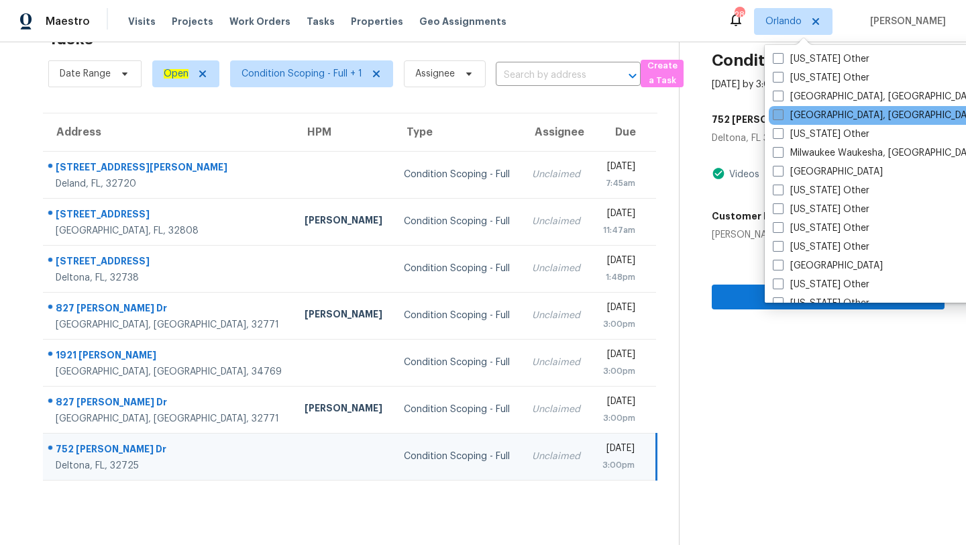
click at [779, 114] on span at bounding box center [778, 114] width 11 height 11
click at [779, 114] on input "[GEOGRAPHIC_DATA], [GEOGRAPHIC_DATA]" at bounding box center [777, 113] width 9 height 9
checkbox input "true"
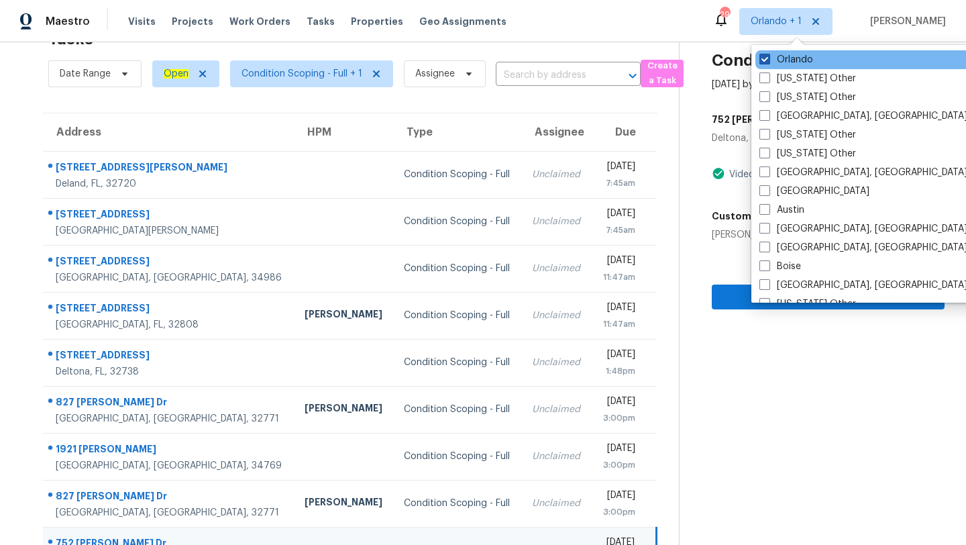
click at [769, 63] on span at bounding box center [765, 59] width 11 height 11
click at [768, 62] on input "Orlando" at bounding box center [764, 57] width 9 height 9
checkbox input "false"
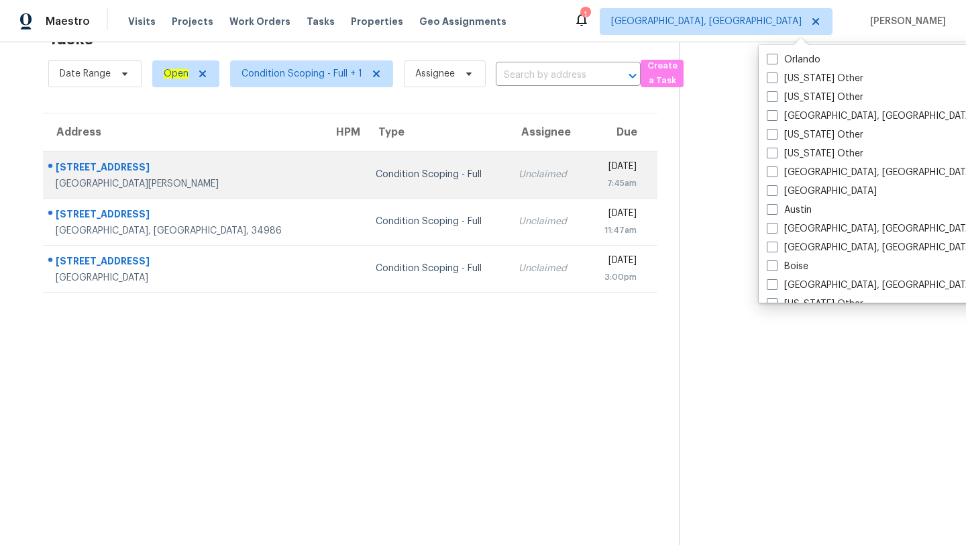
click at [365, 194] on td "Condition Scoping - Full" at bounding box center [436, 174] width 143 height 47
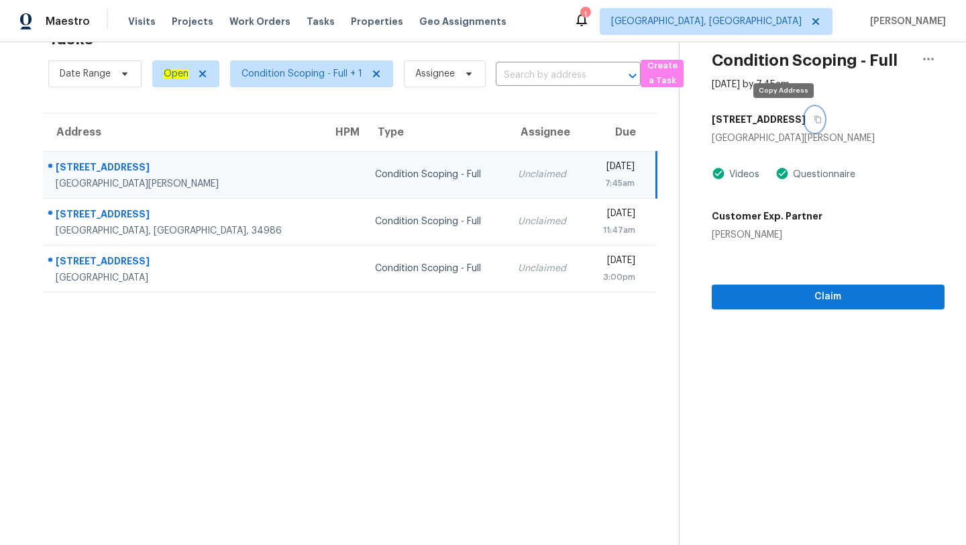
click at [814, 117] on icon "button" at bounding box center [818, 119] width 8 height 8
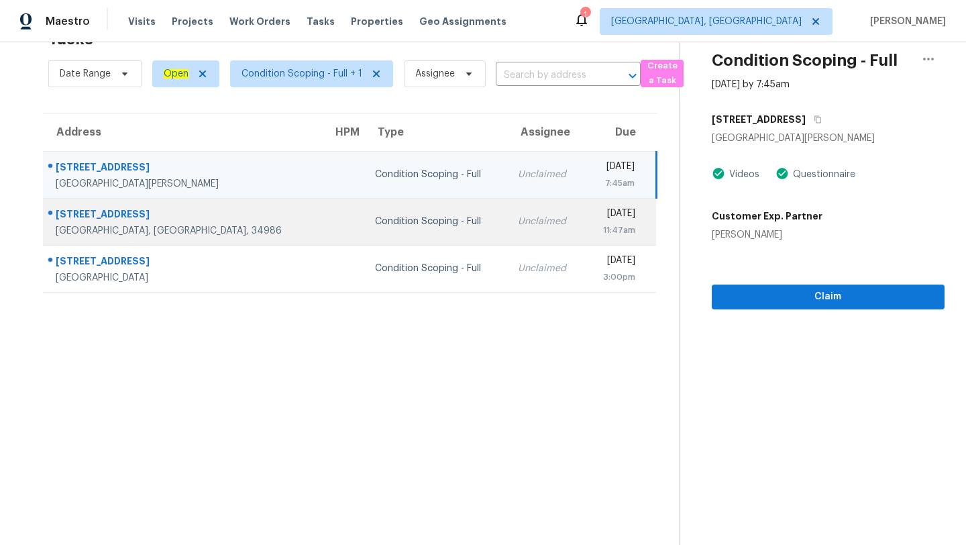
click at [518, 225] on div "Unclaimed" at bounding box center [546, 221] width 56 height 13
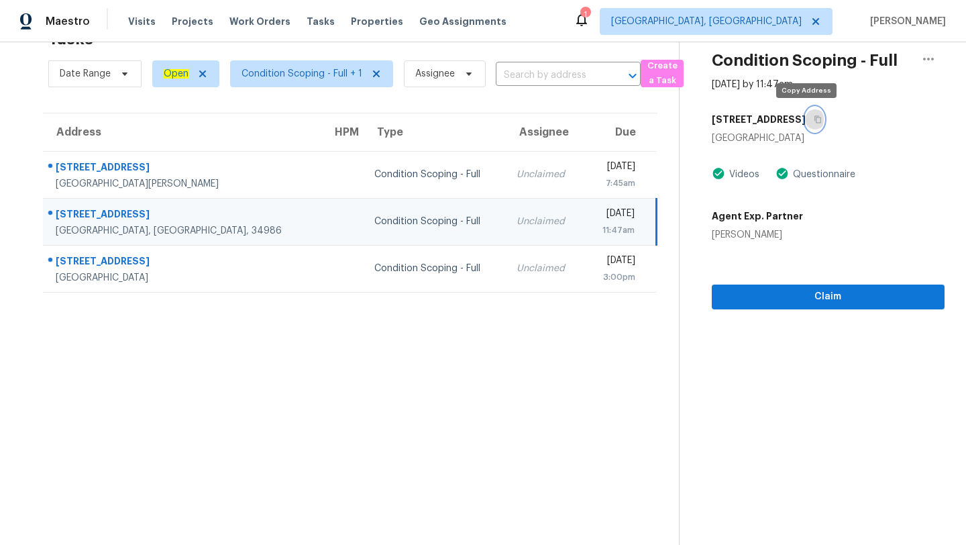
click at [815, 119] on icon "button" at bounding box center [818, 119] width 7 height 7
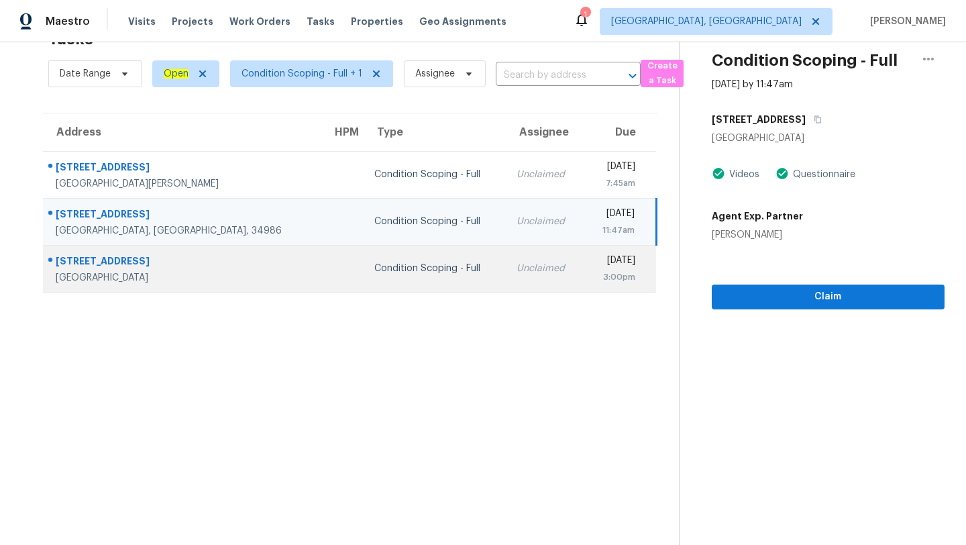
click at [408, 279] on td "Condition Scoping - Full" at bounding box center [435, 268] width 142 height 47
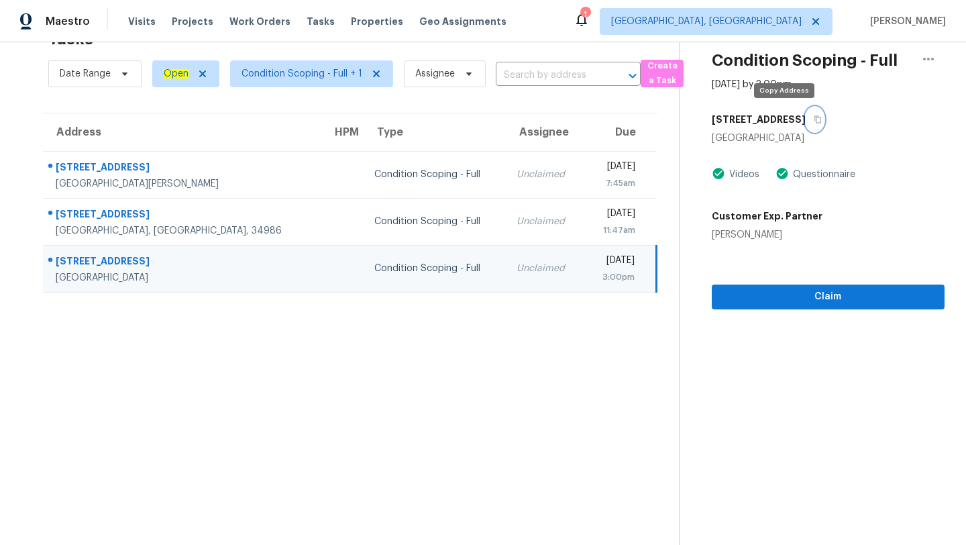
click at [815, 119] on icon "button" at bounding box center [818, 119] width 7 height 7
click at [782, 16] on span "[GEOGRAPHIC_DATA], [GEOGRAPHIC_DATA]" at bounding box center [706, 21] width 191 height 13
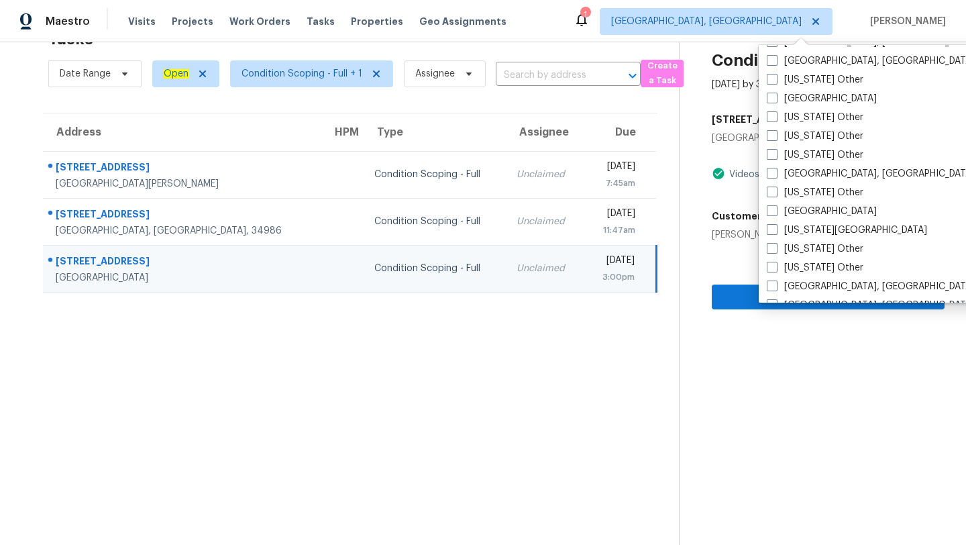
scroll to position [670, 0]
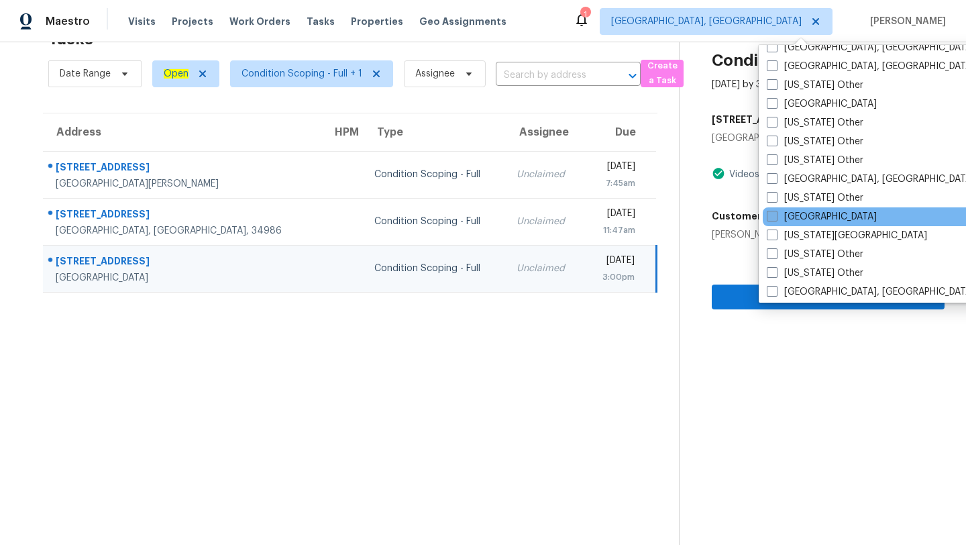
click at [794, 213] on label "[GEOGRAPHIC_DATA]" at bounding box center [822, 216] width 110 height 13
click at [776, 213] on input "[GEOGRAPHIC_DATA]" at bounding box center [771, 214] width 9 height 9
checkbox input "true"
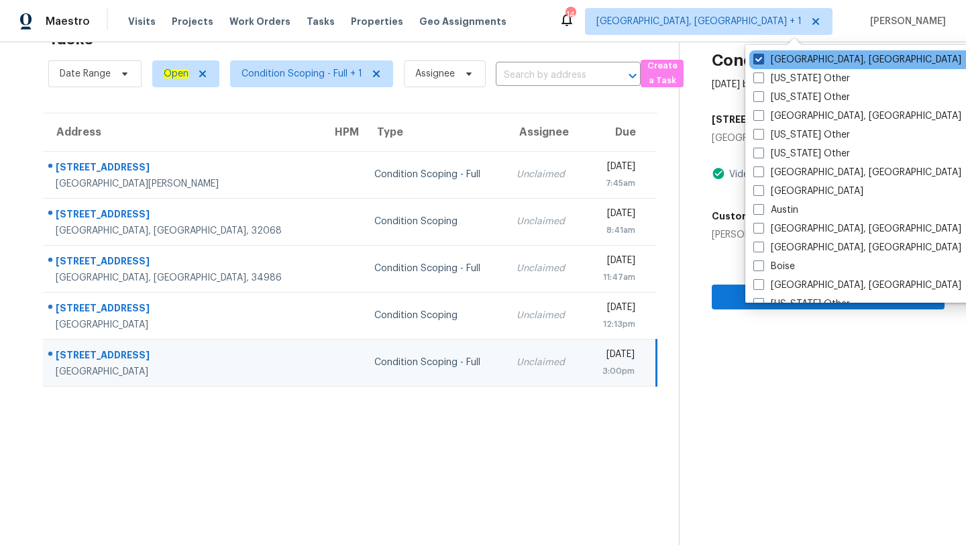
click at [793, 60] on label "[GEOGRAPHIC_DATA], [GEOGRAPHIC_DATA]" at bounding box center [857, 59] width 208 height 13
click at [762, 60] on input "[GEOGRAPHIC_DATA], [GEOGRAPHIC_DATA]" at bounding box center [757, 57] width 9 height 9
checkbox input "false"
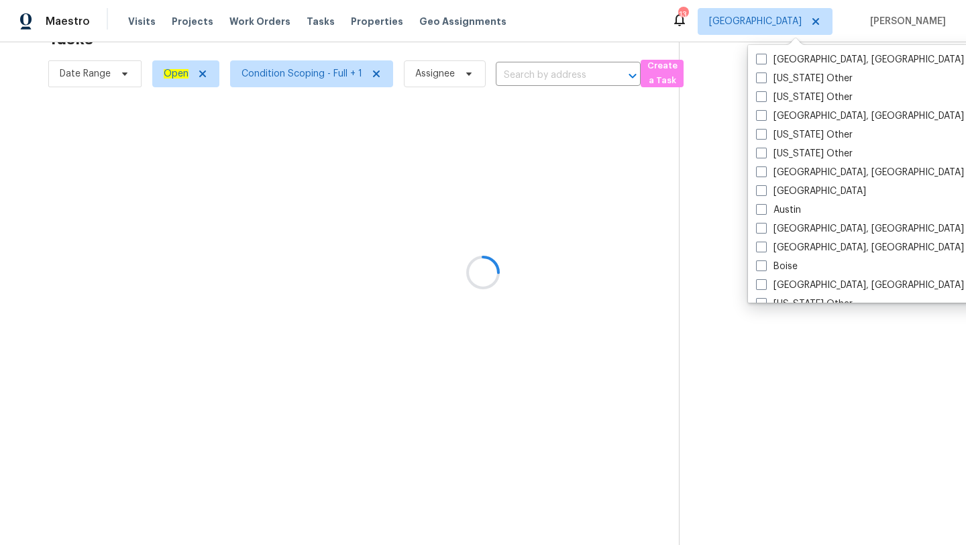
click at [496, 416] on div at bounding box center [483, 272] width 966 height 545
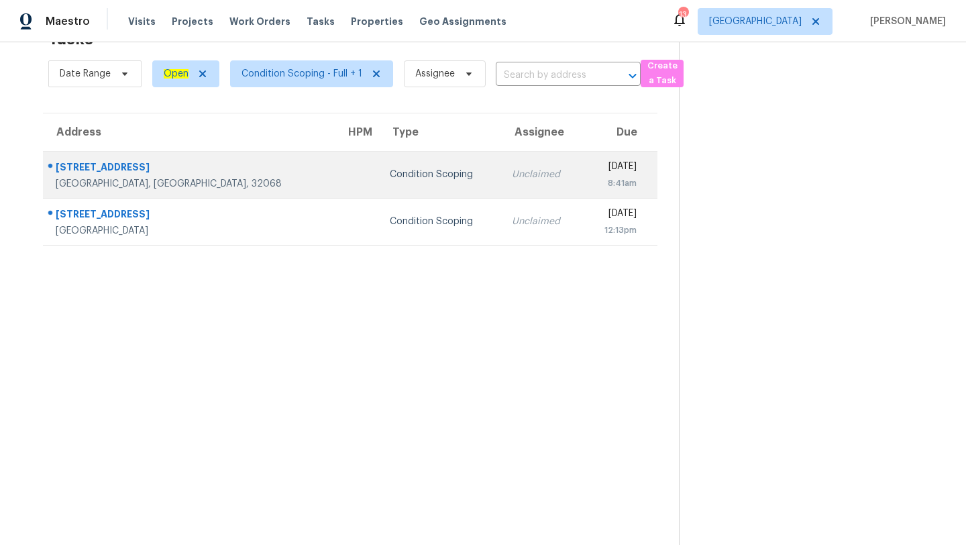
click at [501, 158] on td "Unclaimed" at bounding box center [542, 174] width 82 height 47
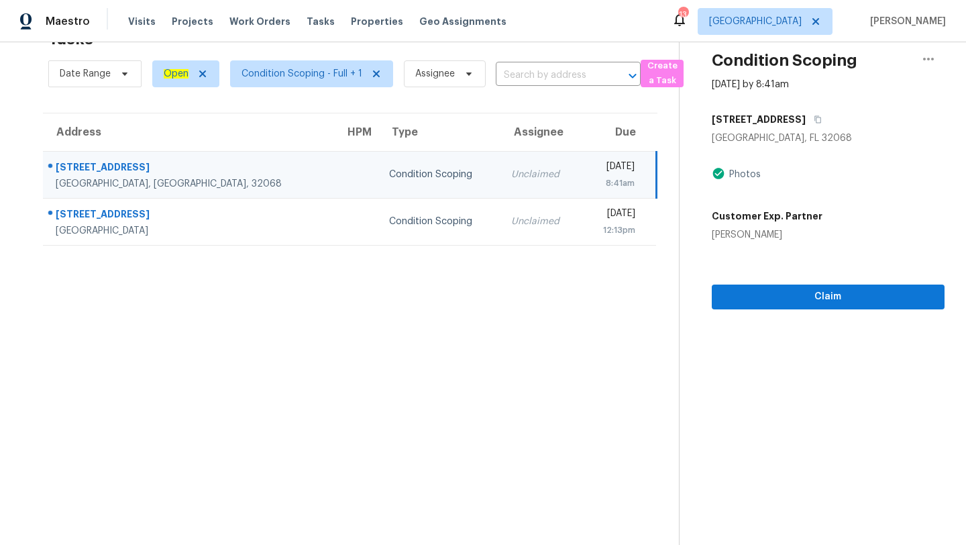
click at [805, 119] on div "1639 Brangus Rd" at bounding box center [828, 119] width 233 height 24
click at [815, 119] on icon "button" at bounding box center [818, 119] width 7 height 7
click at [806, 112] on button "button" at bounding box center [815, 119] width 18 height 24
click at [815, 116] on icon "button" at bounding box center [818, 119] width 7 height 7
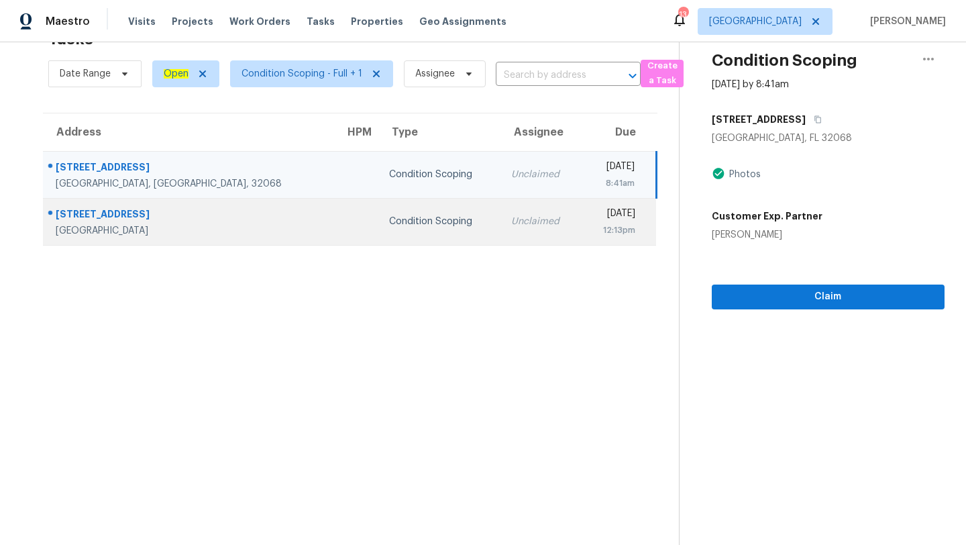
click at [378, 238] on td "Condition Scoping" at bounding box center [439, 221] width 122 height 47
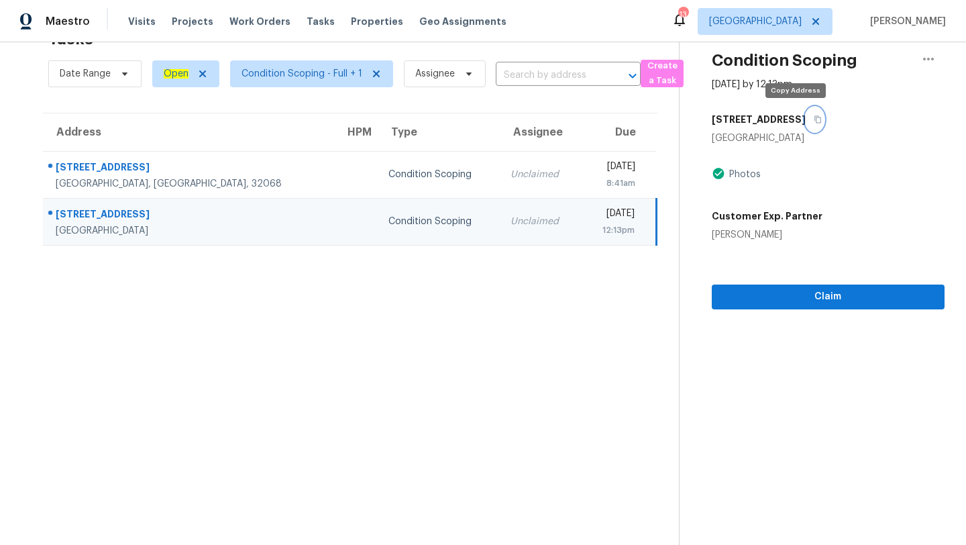
click at [814, 122] on icon "button" at bounding box center [818, 119] width 8 height 8
